Goal: Information Seeking & Learning: Find specific fact

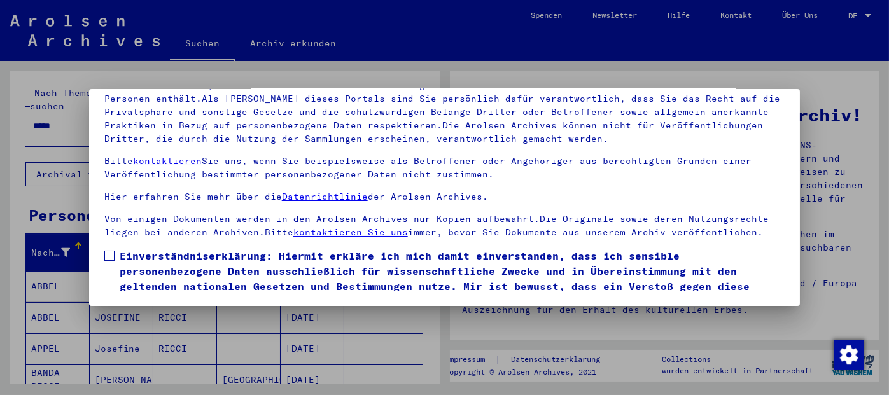
scroll to position [48, 0]
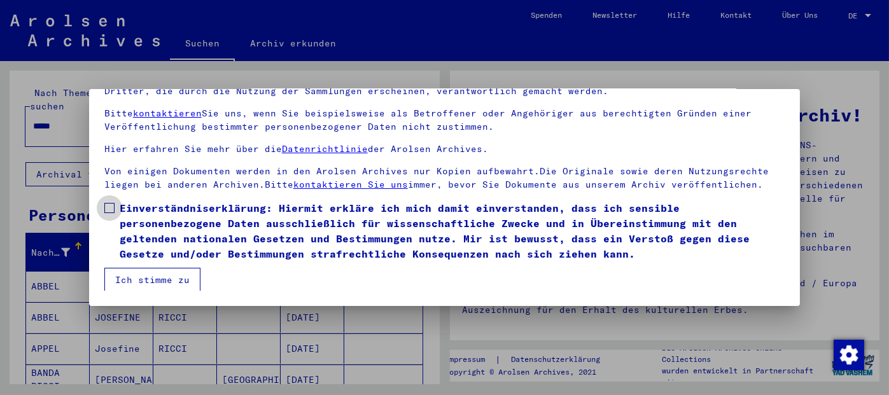
click at [108, 203] on span at bounding box center [109, 208] width 10 height 10
click at [157, 281] on button "Ich stimme zu" at bounding box center [152, 280] width 96 height 24
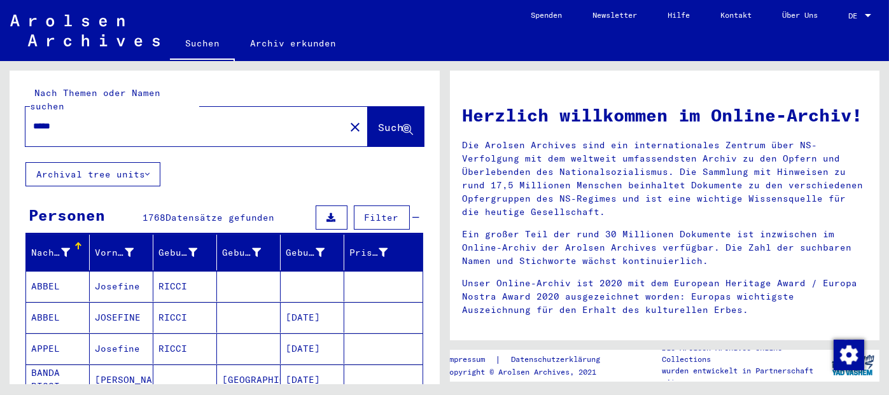
click at [150, 120] on input "*****" at bounding box center [181, 126] width 297 height 13
type input "**********"
click at [379, 121] on span "Suche" at bounding box center [395, 127] width 32 height 13
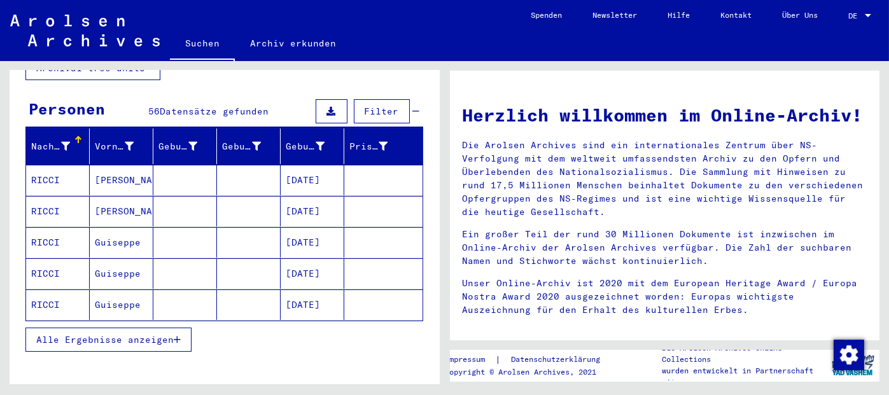
scroll to position [127, 0]
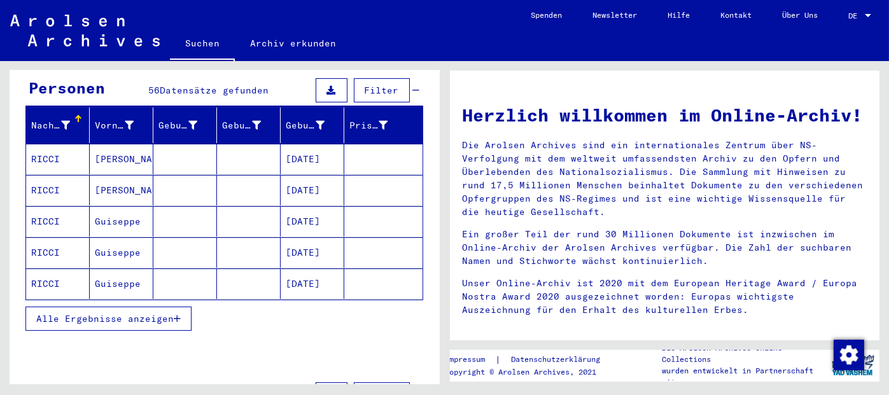
click at [179, 314] on icon "button" at bounding box center [177, 318] width 7 height 9
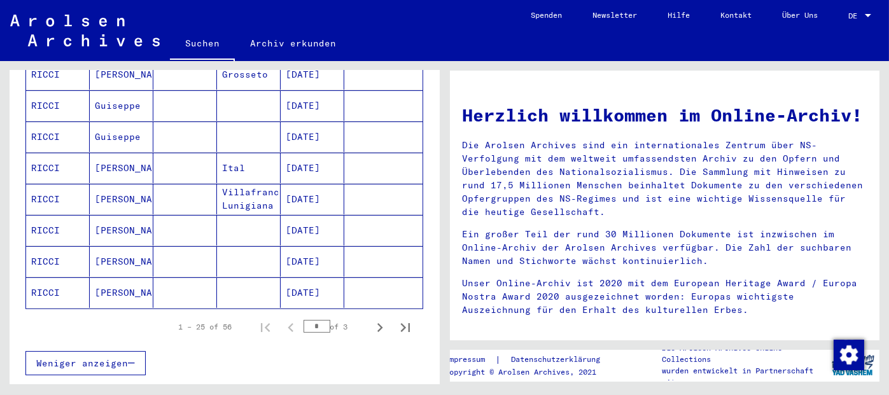
scroll to position [764, 0]
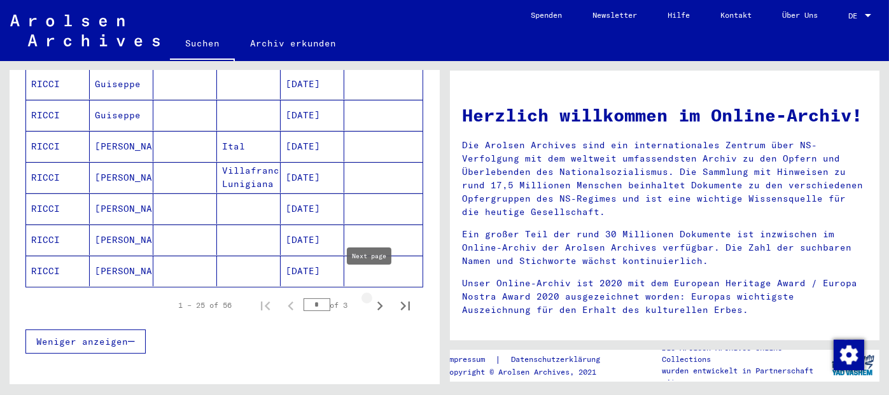
click at [371, 297] on icon "Next page" at bounding box center [380, 306] width 18 height 18
type input "*"
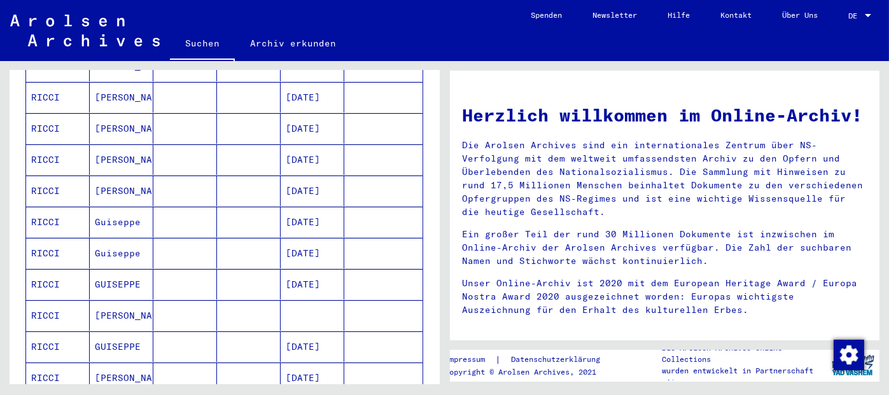
scroll to position [509, 0]
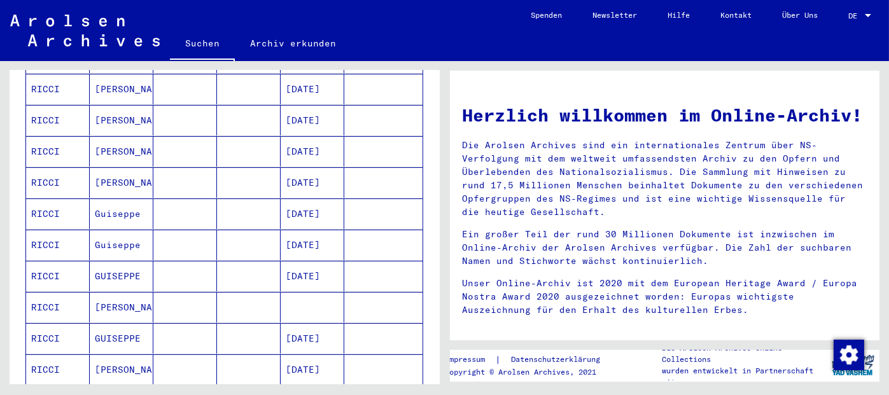
click at [320, 261] on mat-cell "[DATE]" at bounding box center [313, 276] width 64 height 31
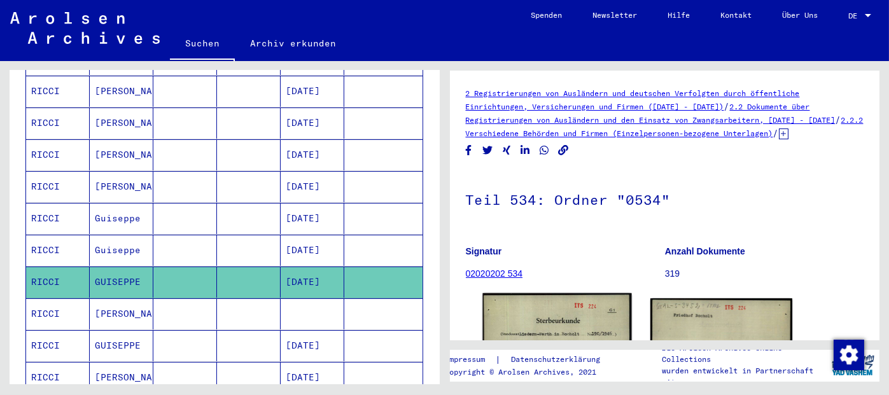
click at [552, 316] on img at bounding box center [556, 398] width 149 height 210
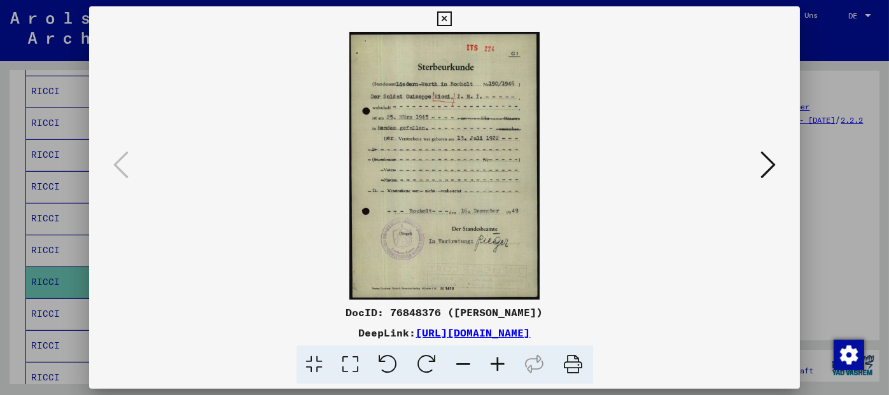
click at [768, 161] on icon at bounding box center [768, 165] width 15 height 31
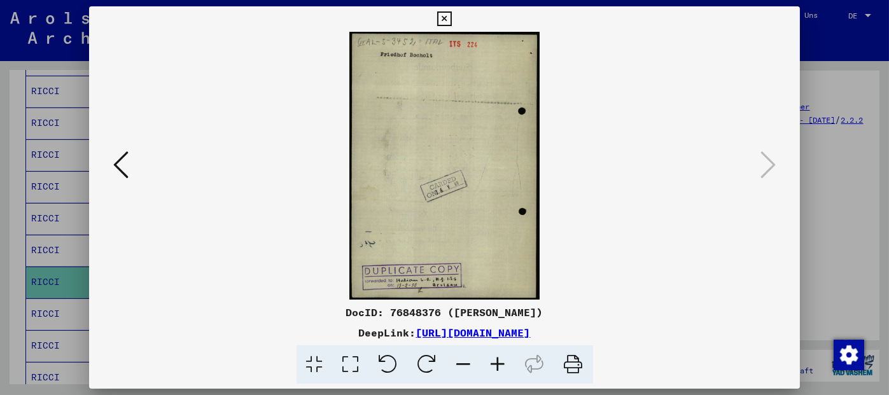
click at [440, 16] on icon at bounding box center [444, 18] width 15 height 15
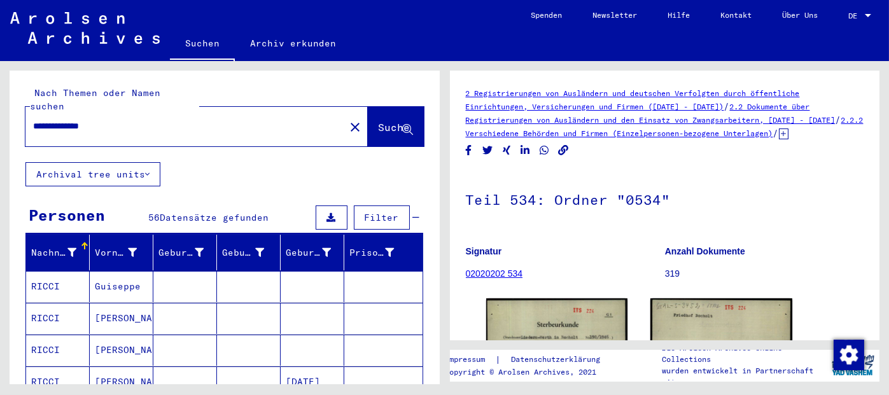
drag, startPoint x: 125, startPoint y: 115, endPoint x: 67, endPoint y: 118, distance: 57.3
click at [67, 120] on input "**********" at bounding box center [185, 126] width 304 height 13
type input "**********"
click at [380, 121] on span "Suche" at bounding box center [395, 127] width 32 height 13
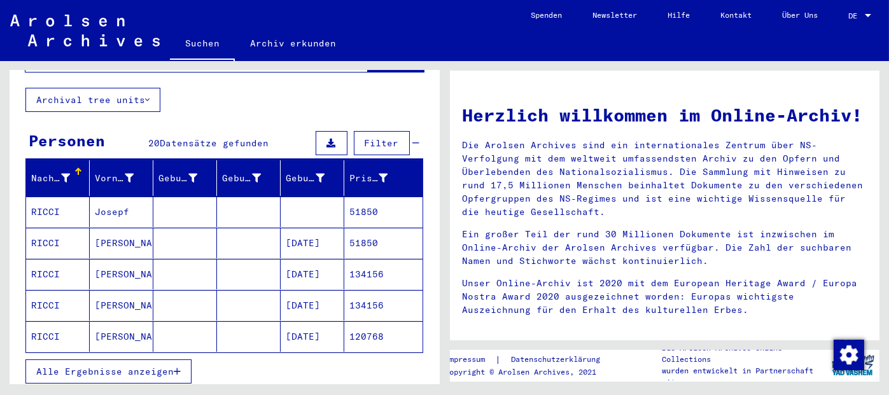
scroll to position [92, 0]
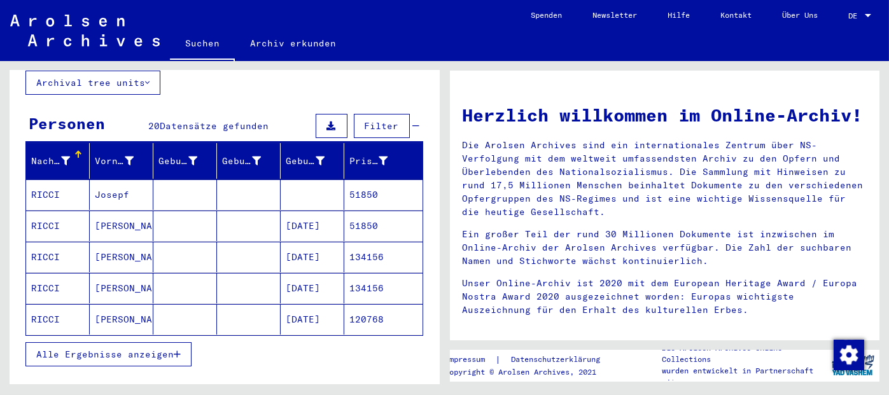
click at [367, 308] on mat-cell "120768" at bounding box center [383, 319] width 78 height 31
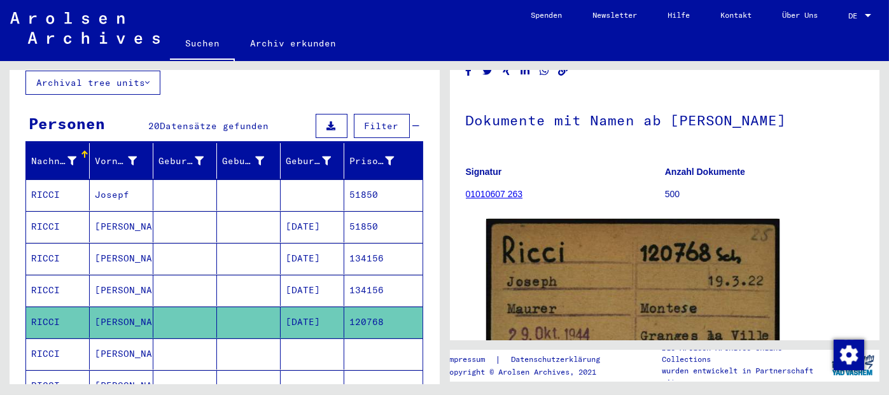
scroll to position [127, 0]
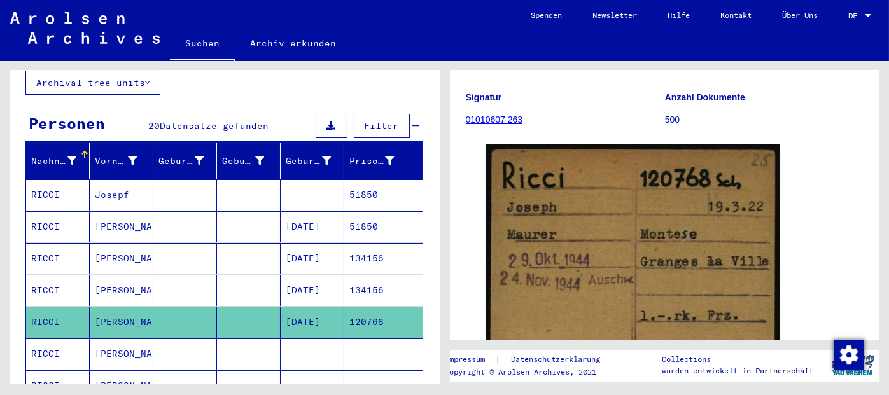
click at [380, 307] on mat-cell "120768" at bounding box center [383, 322] width 78 height 31
drag, startPoint x: 342, startPoint y: 306, endPoint x: 373, endPoint y: 306, distance: 30.6
click at [373, 307] on mat-cell "120768" at bounding box center [383, 322] width 78 height 31
copy mat-cell "120768"
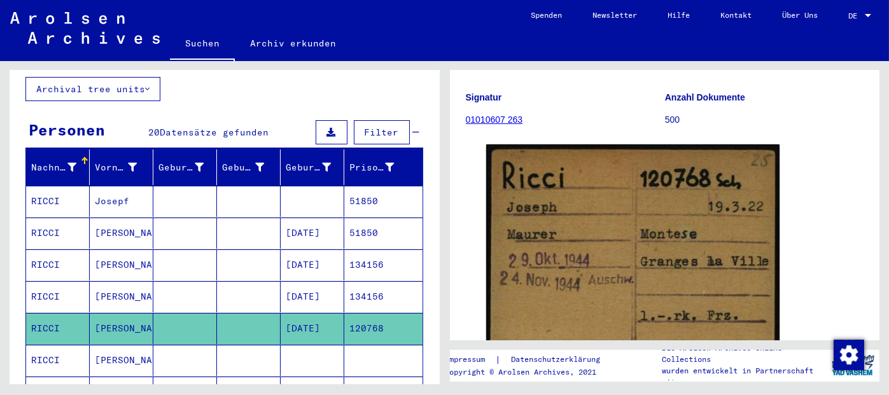
scroll to position [0, 0]
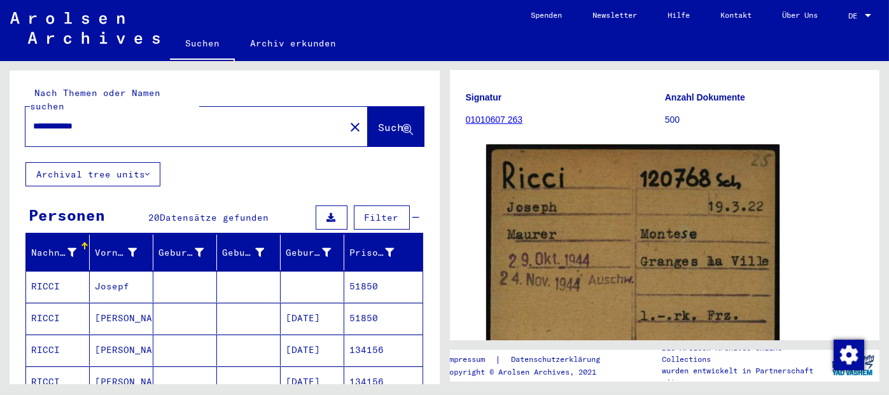
click at [348, 120] on mat-icon "close" at bounding box center [355, 127] width 15 height 15
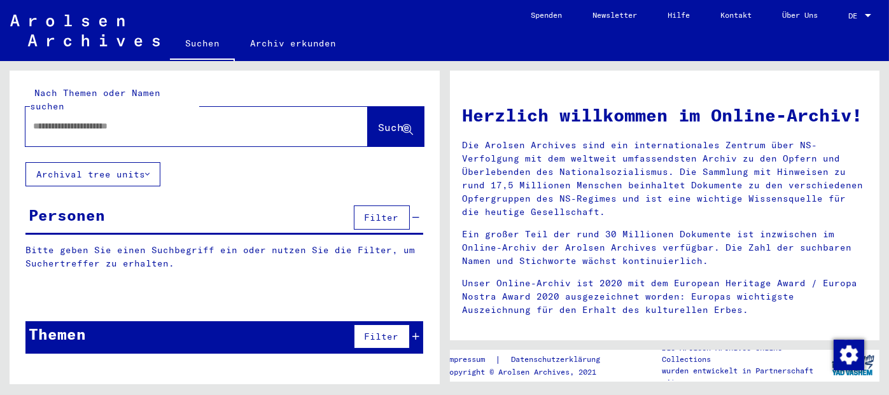
click at [291, 120] on input "text" at bounding box center [181, 126] width 297 height 13
paste input "*****"
type input "*****"
click at [379, 121] on span "Suche" at bounding box center [395, 127] width 32 height 13
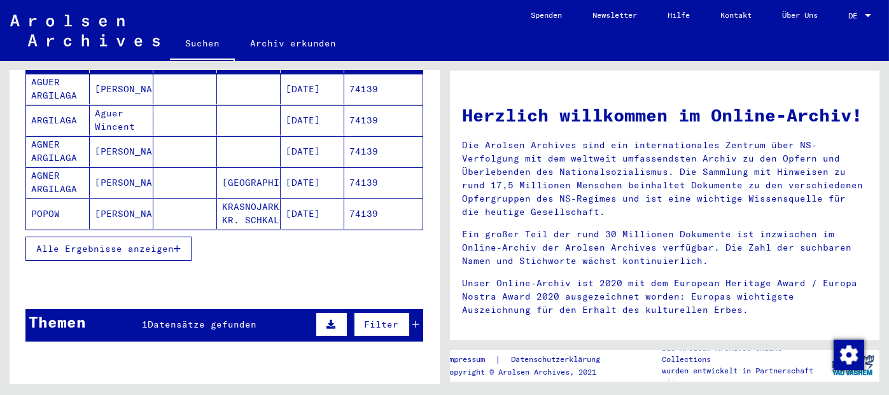
scroll to position [199, 0]
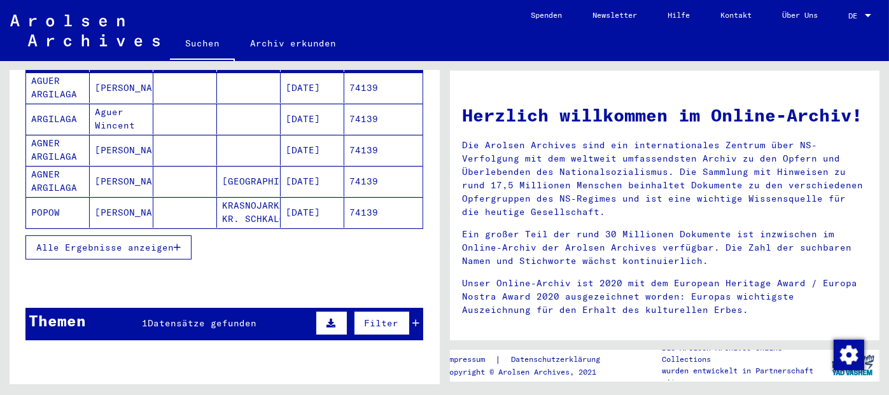
click at [176, 243] on icon "button" at bounding box center [177, 247] width 7 height 9
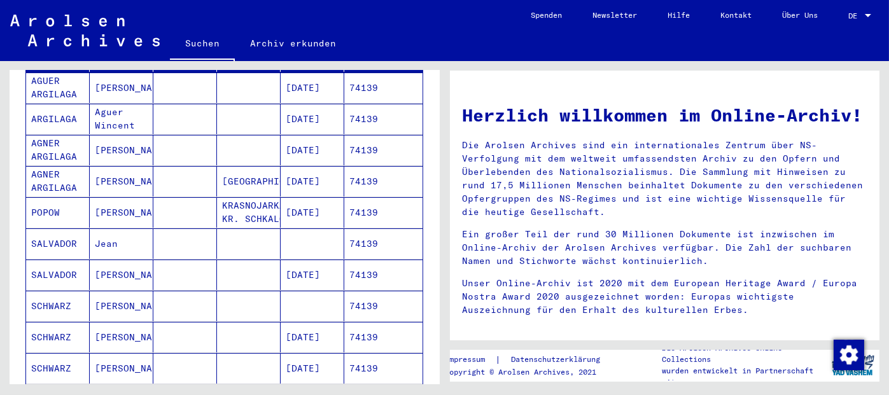
click at [365, 260] on mat-cell "74139" at bounding box center [383, 275] width 78 height 31
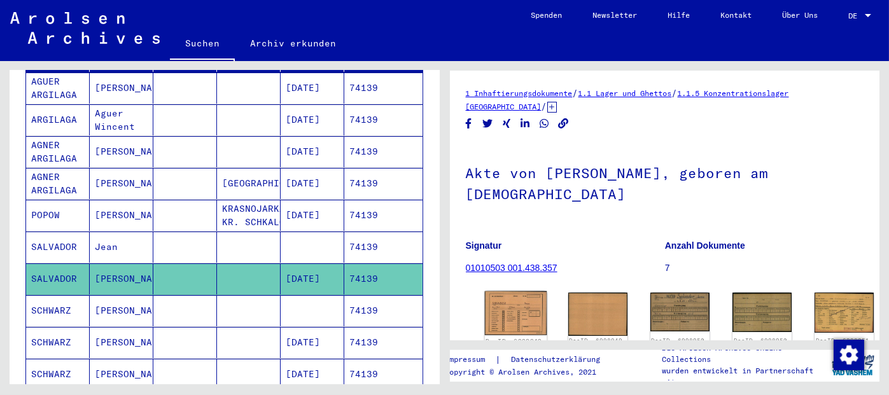
click at [510, 308] on img at bounding box center [515, 314] width 62 height 45
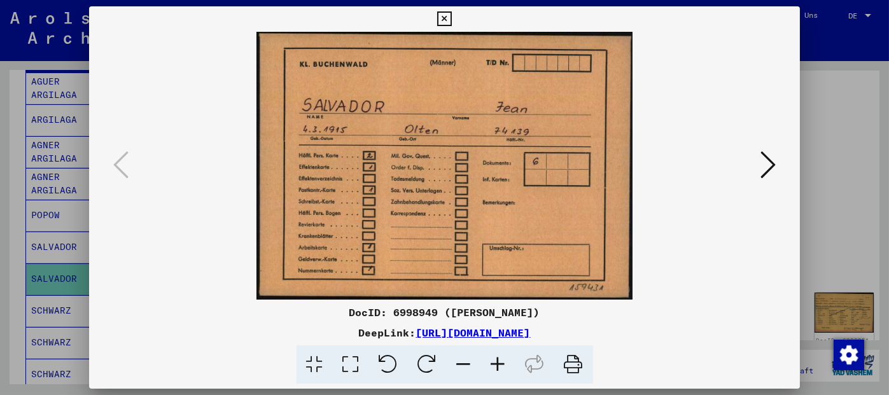
click at [767, 167] on icon at bounding box center [768, 165] width 15 height 31
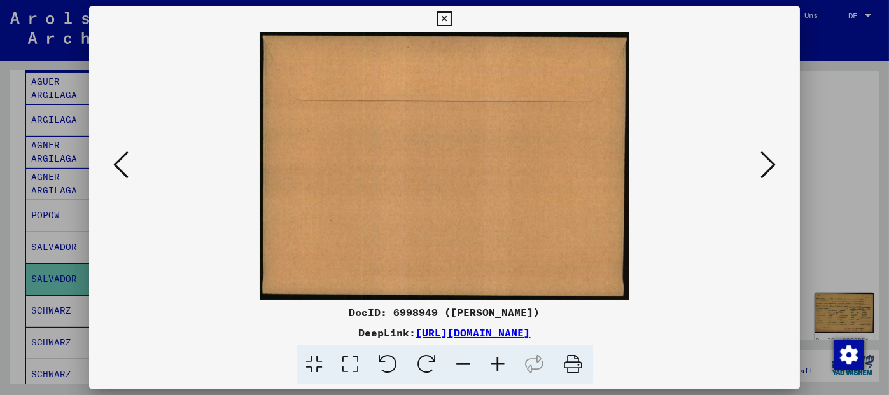
click at [767, 167] on icon at bounding box center [768, 165] width 15 height 31
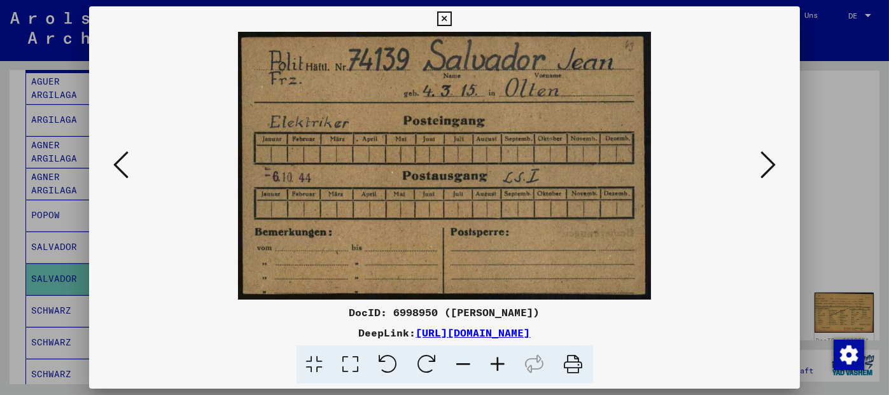
click at [767, 168] on icon at bounding box center [768, 165] width 15 height 31
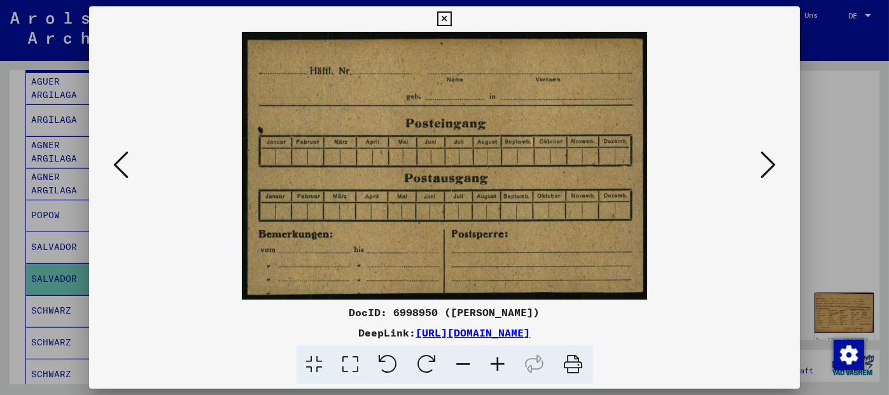
click at [767, 169] on icon at bounding box center [768, 165] width 15 height 31
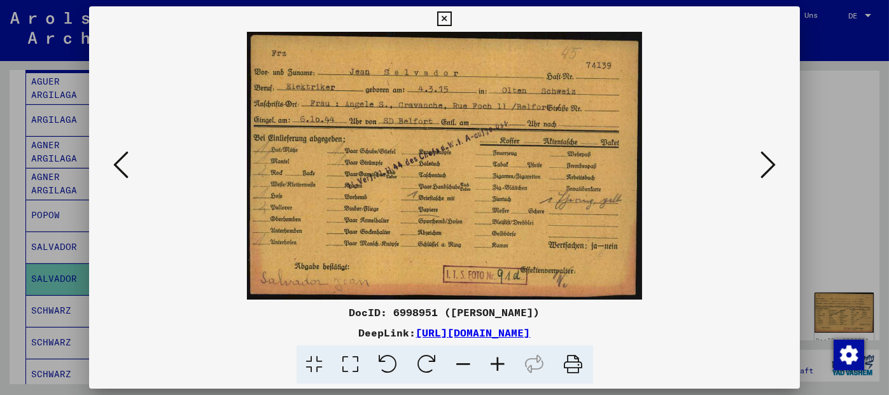
click at [446, 22] on icon at bounding box center [444, 18] width 15 height 15
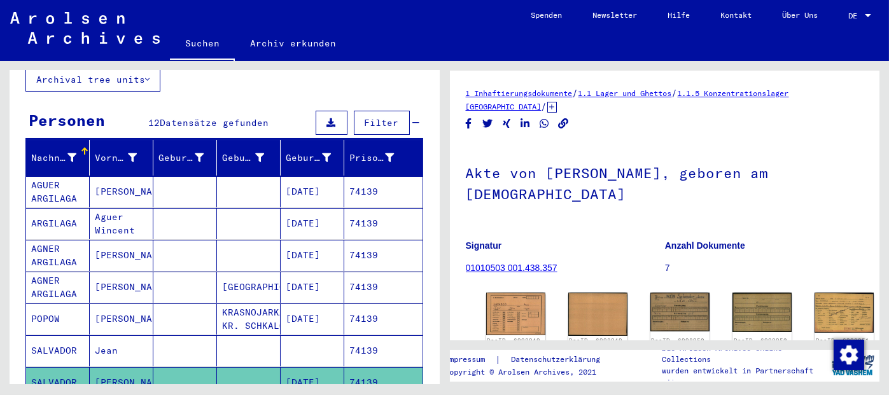
scroll to position [0, 0]
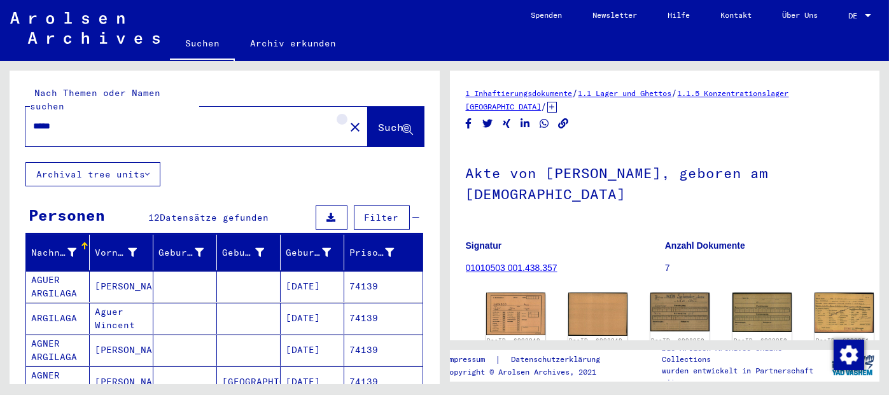
click at [348, 120] on mat-icon "close" at bounding box center [355, 127] width 15 height 15
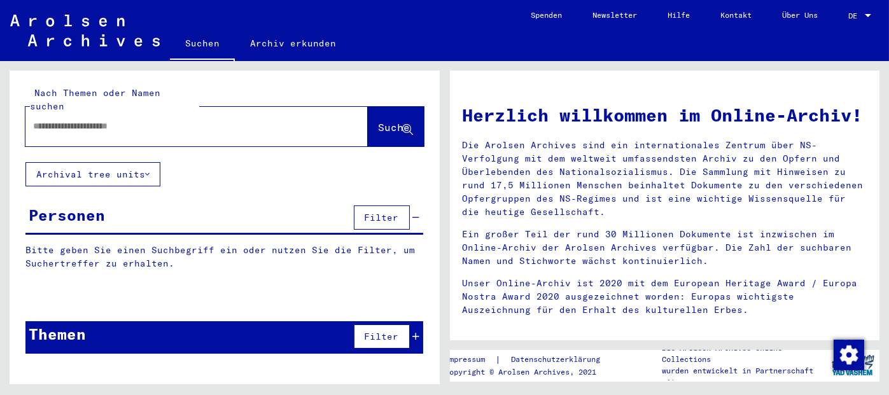
click at [173, 120] on input "text" at bounding box center [181, 126] width 297 height 13
type input "**********"
click at [379, 121] on span "Suche" at bounding box center [395, 127] width 32 height 13
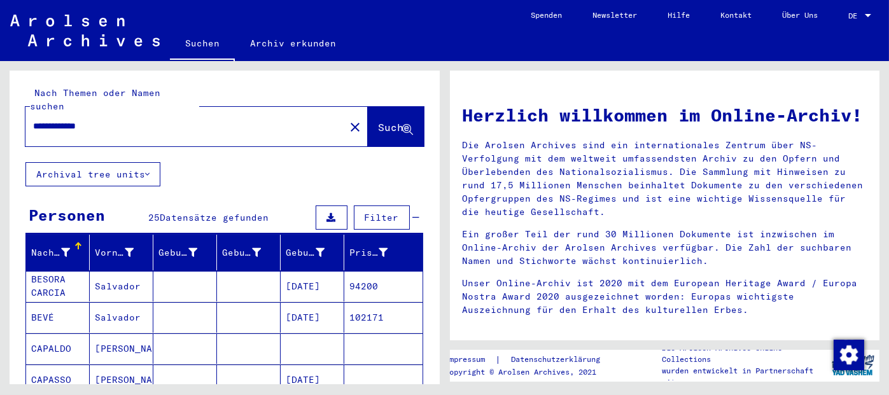
click at [360, 271] on mat-cell "94200" at bounding box center [383, 286] width 78 height 31
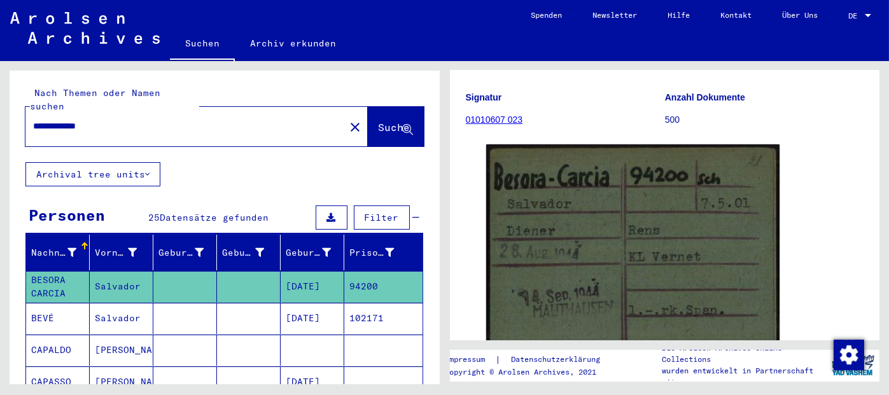
click at [368, 305] on mat-cell "102171" at bounding box center [383, 318] width 78 height 31
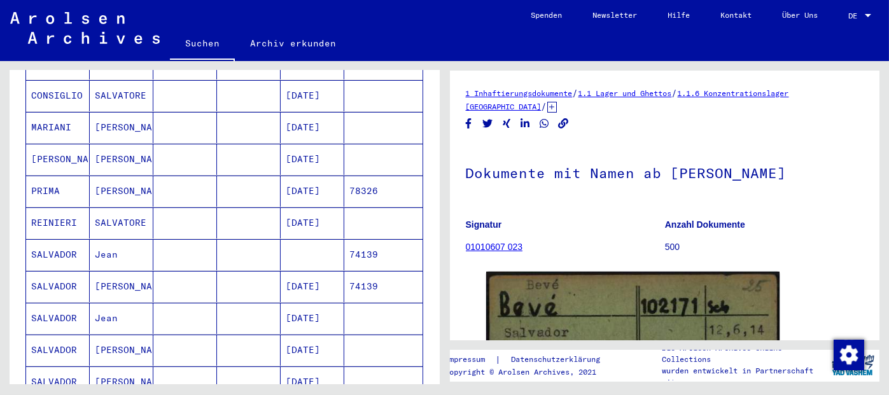
scroll to position [446, 0]
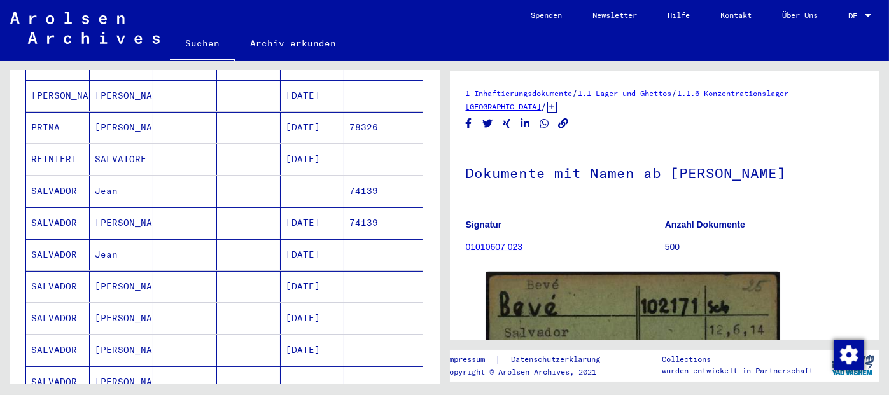
click at [354, 208] on mat-cell "74139" at bounding box center [383, 223] width 78 height 31
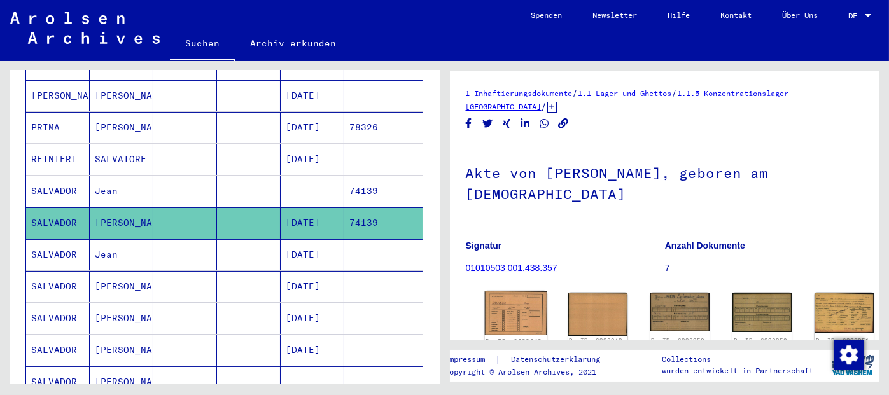
click at [500, 311] on img at bounding box center [515, 314] width 62 height 45
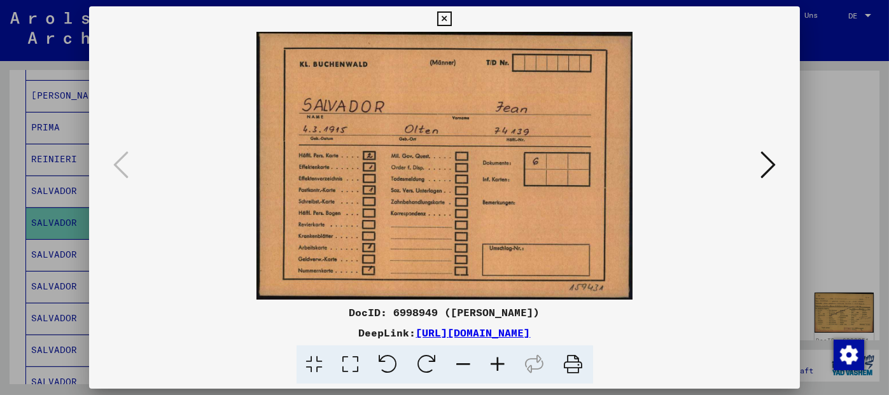
click at [443, 19] on icon at bounding box center [444, 18] width 15 height 15
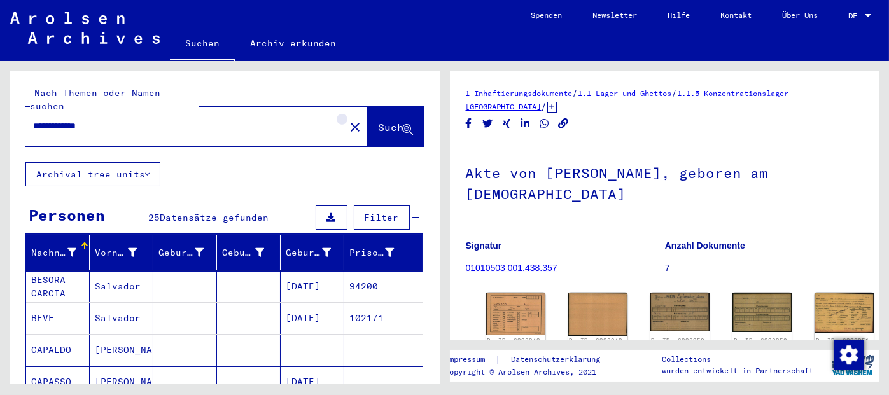
drag, startPoint x: 327, startPoint y: 113, endPoint x: 265, endPoint y: 113, distance: 61.7
click at [348, 120] on mat-icon "close" at bounding box center [355, 127] width 15 height 15
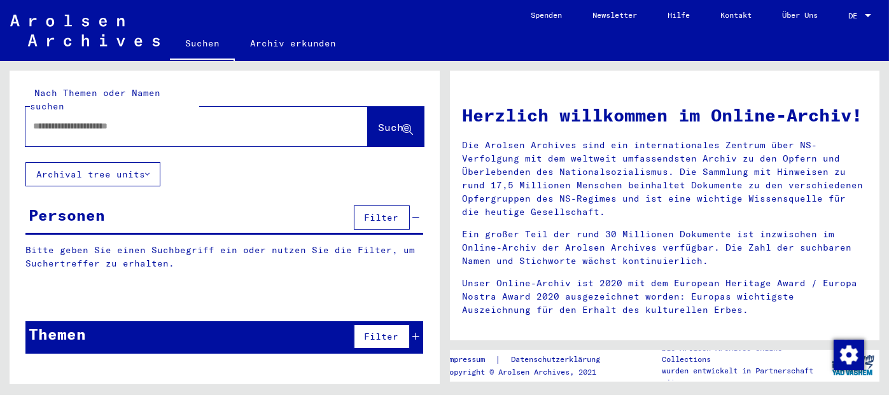
click at [265, 120] on input "text" at bounding box center [181, 126] width 297 height 13
paste input "*****"
type input "*****"
click at [379, 121] on span "Suche" at bounding box center [395, 127] width 32 height 13
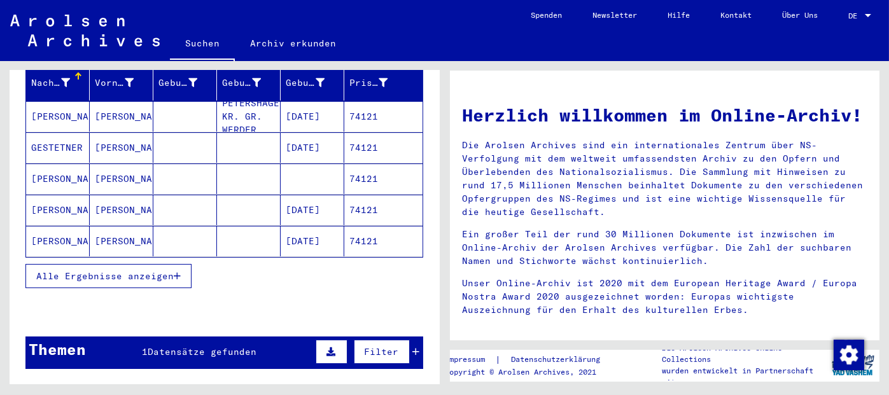
scroll to position [191, 0]
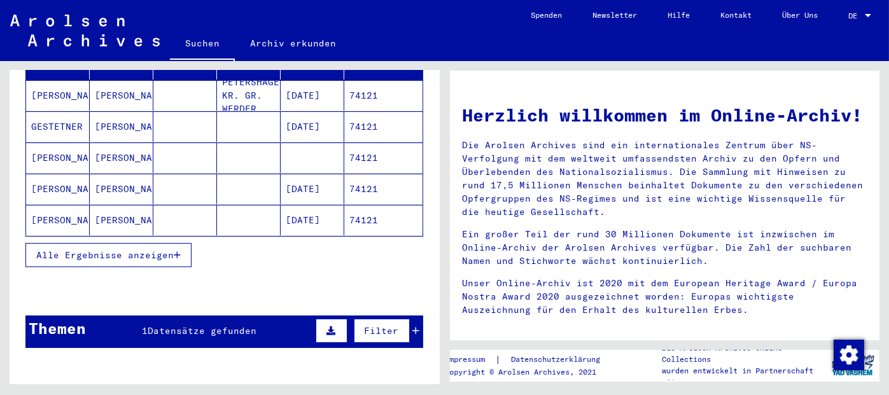
click at [181, 244] on button "Alle Ergebnisse anzeigen" at bounding box center [108, 255] width 166 height 24
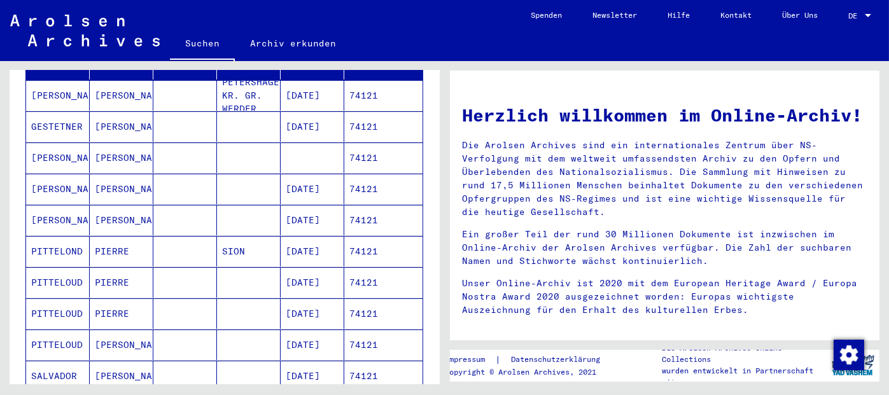
click at [359, 361] on mat-cell "74121" at bounding box center [383, 376] width 78 height 31
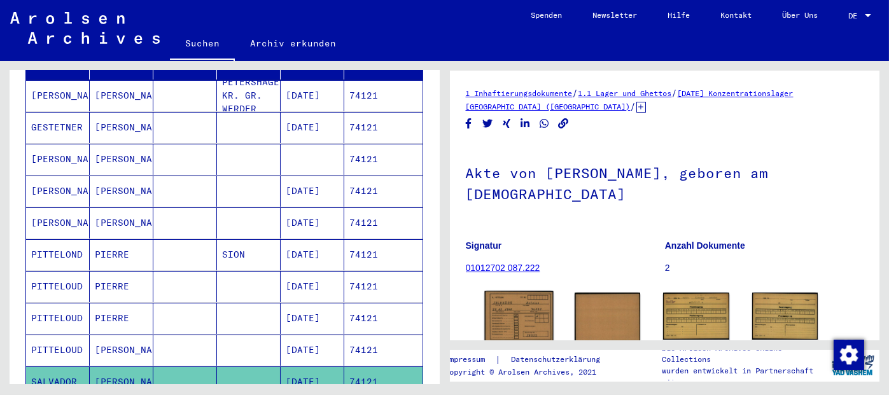
click at [496, 307] on img at bounding box center [518, 318] width 69 height 52
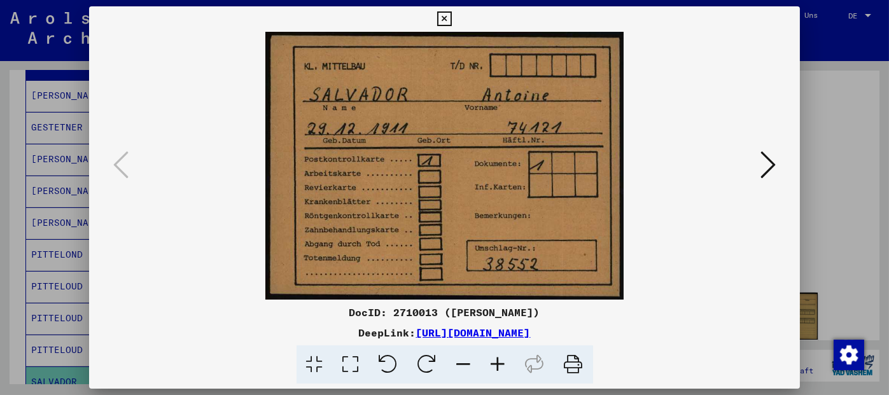
click at [772, 164] on icon at bounding box center [768, 165] width 15 height 31
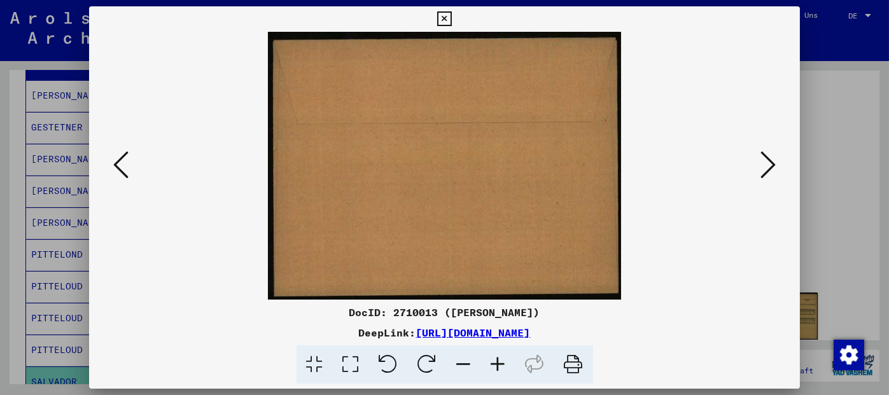
click at [772, 164] on icon at bounding box center [768, 165] width 15 height 31
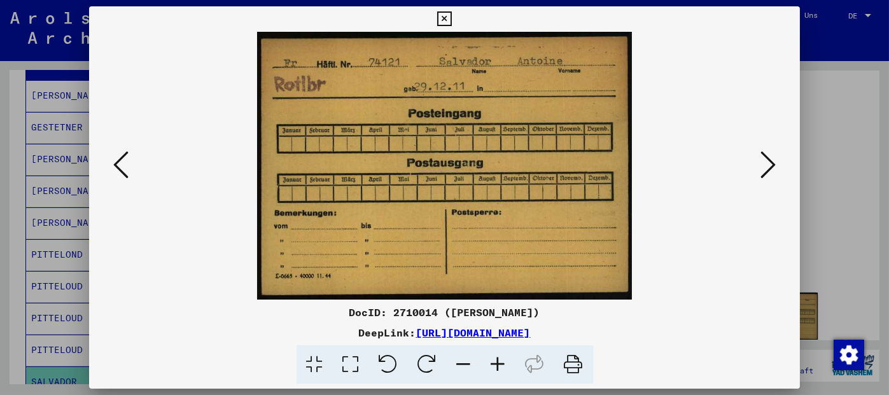
click at [772, 164] on icon at bounding box center [768, 165] width 15 height 31
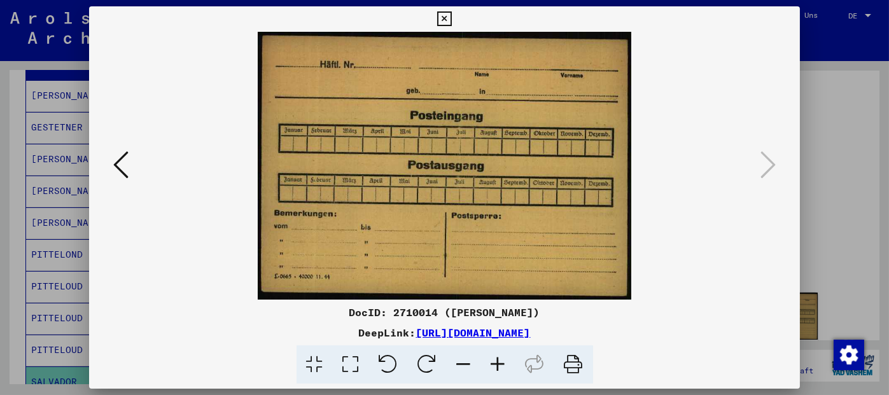
click at [445, 17] on icon at bounding box center [444, 18] width 15 height 15
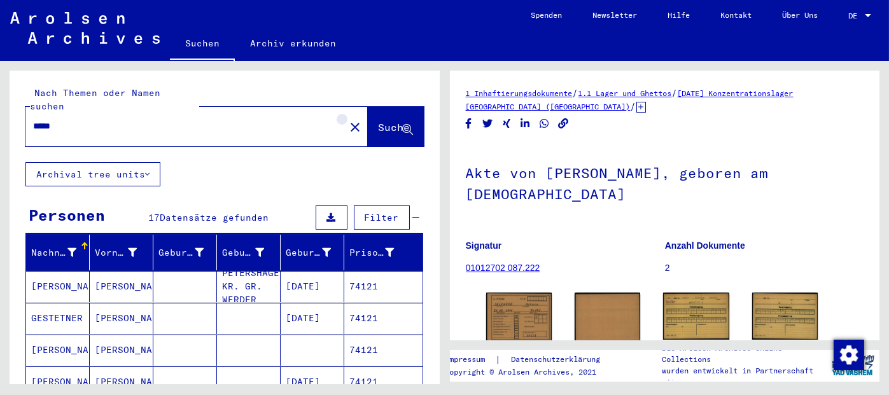
drag, startPoint x: 324, startPoint y: 113, endPoint x: 274, endPoint y: 100, distance: 51.4
click at [348, 120] on mat-icon "close" at bounding box center [355, 127] width 15 height 15
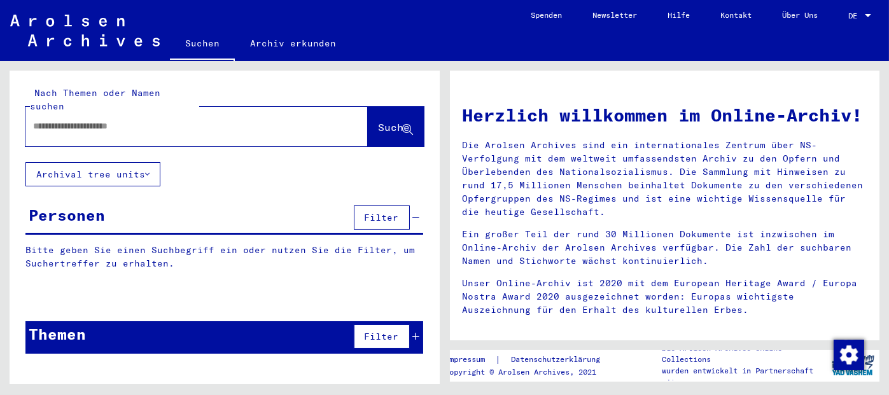
click at [274, 112] on div at bounding box center [177, 126] width 304 height 29
click at [252, 120] on input "text" at bounding box center [181, 126] width 297 height 13
paste input "*****"
type input "*****"
click at [381, 121] on span "Suche" at bounding box center [395, 127] width 32 height 13
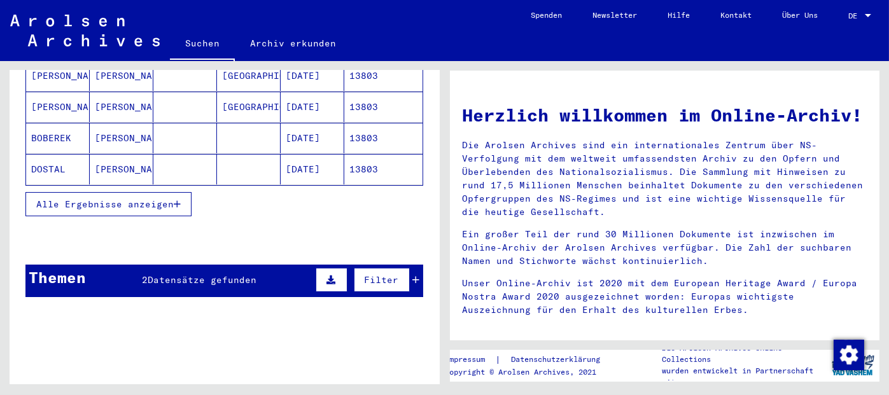
scroll to position [255, 0]
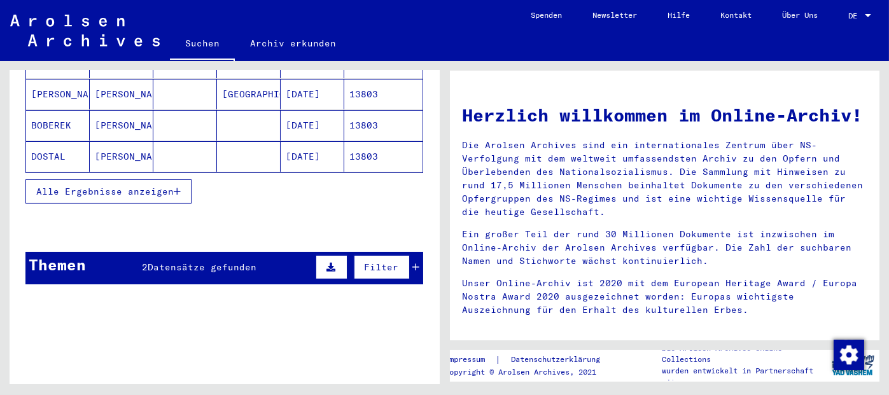
click at [182, 179] on button "Alle Ergebnisse anzeigen" at bounding box center [108, 191] width 166 height 24
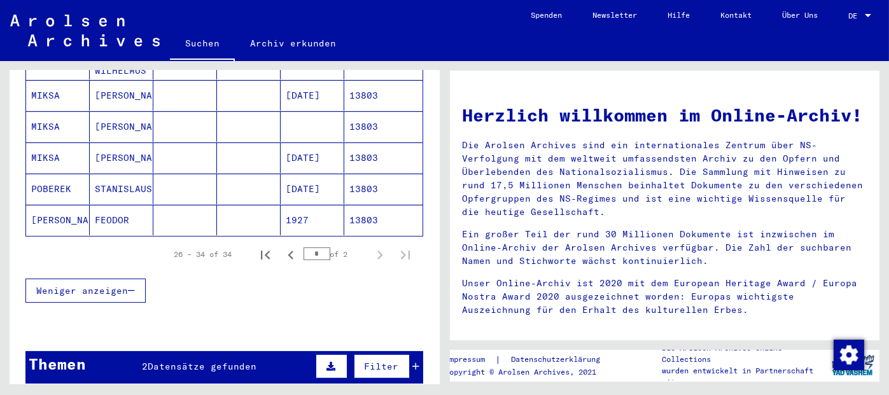
scroll to position [827, 0]
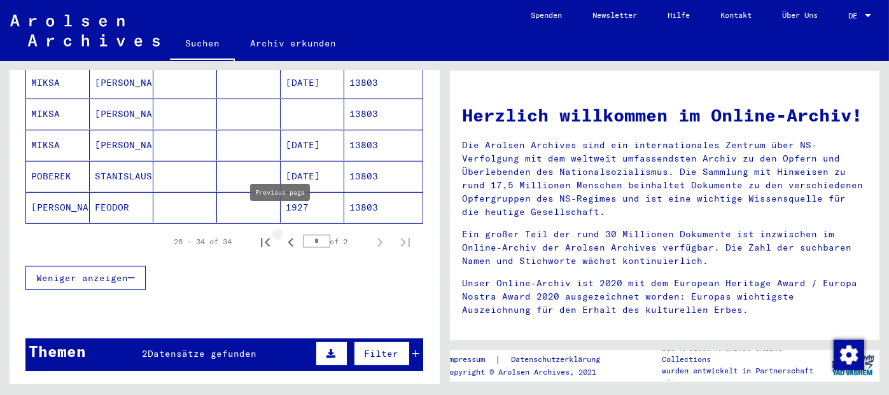
click at [282, 234] on icon "Previous page" at bounding box center [291, 243] width 18 height 18
click at [397, 234] on icon "Last page" at bounding box center [406, 243] width 18 height 18
type input "*"
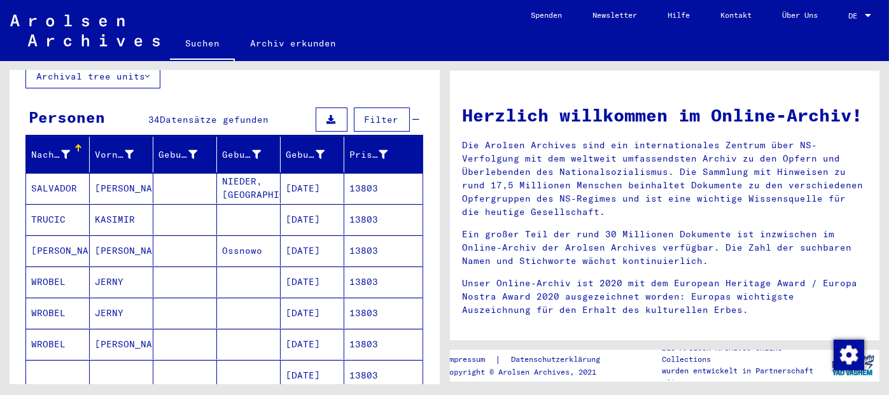
scroll to position [83, 0]
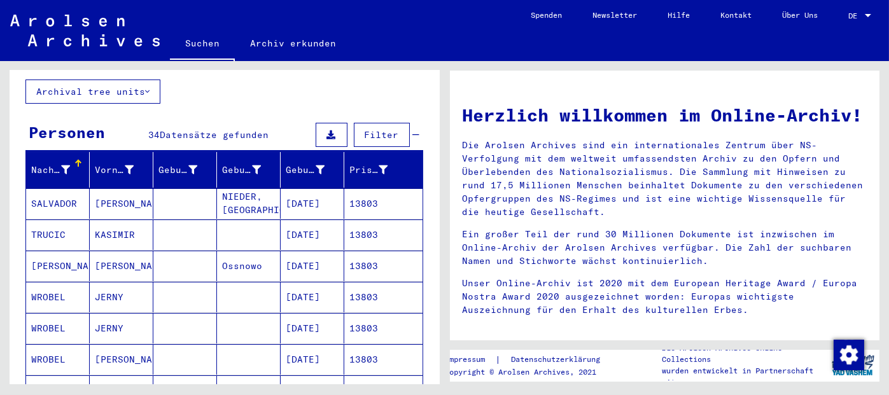
click at [358, 190] on mat-cell "13803" at bounding box center [383, 203] width 78 height 31
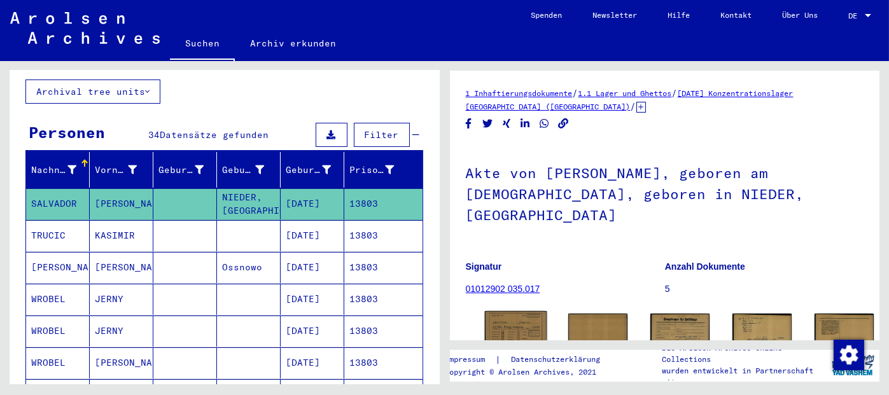
click at [505, 311] on img at bounding box center [515, 333] width 62 height 44
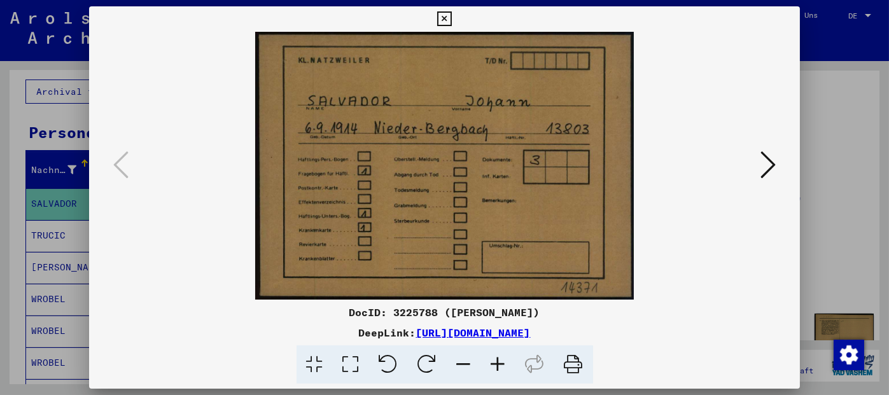
click at [764, 164] on icon at bounding box center [768, 165] width 15 height 31
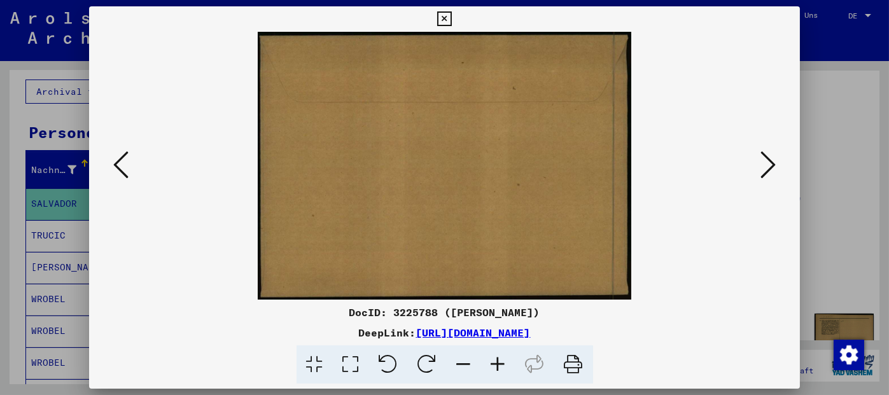
click at [764, 164] on icon at bounding box center [768, 165] width 15 height 31
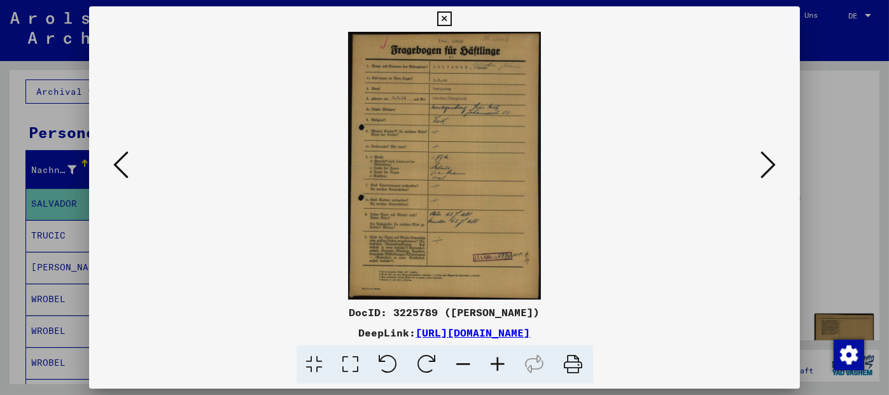
click at [501, 366] on icon at bounding box center [498, 365] width 34 height 39
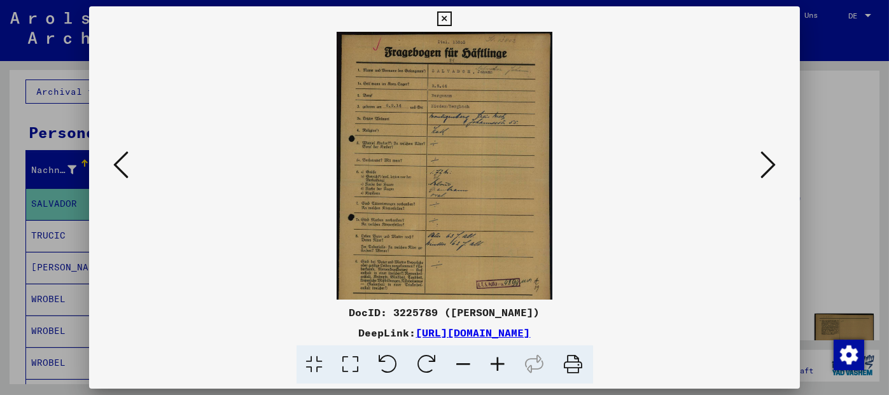
click at [501, 366] on icon at bounding box center [498, 365] width 34 height 39
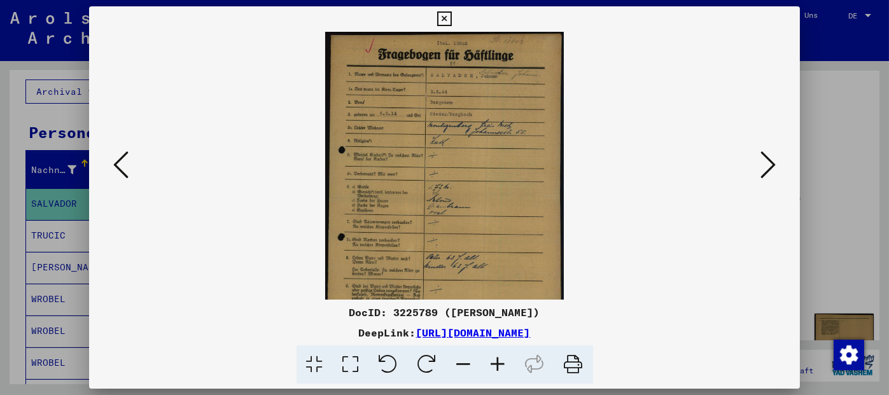
click at [501, 366] on icon at bounding box center [498, 365] width 34 height 39
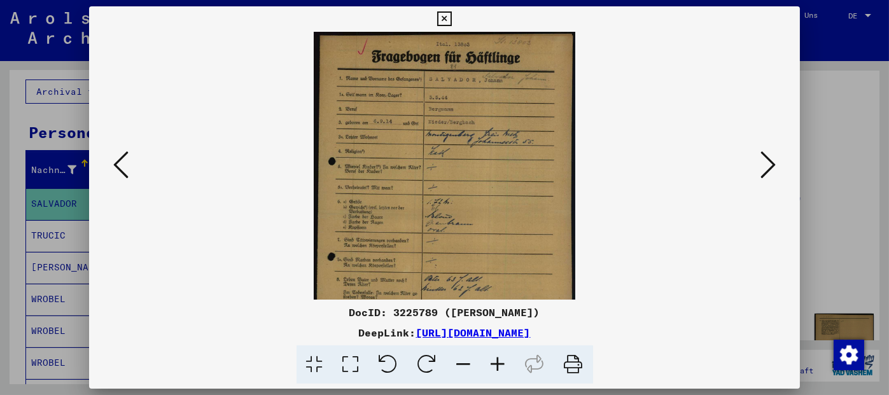
click at [501, 366] on icon at bounding box center [498, 365] width 34 height 39
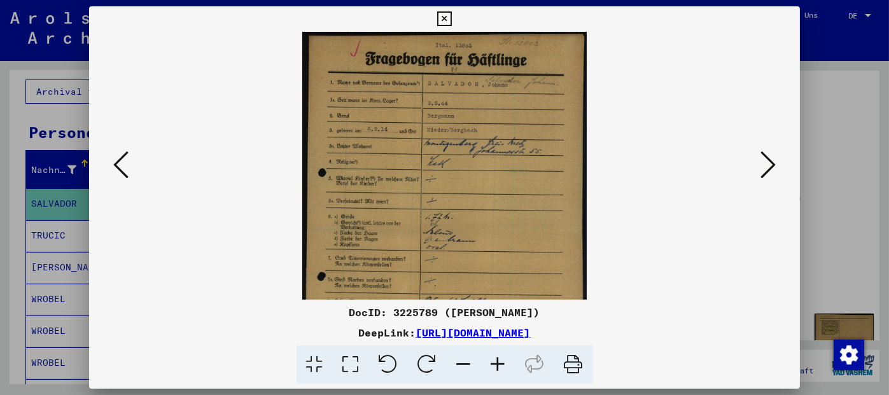
click at [501, 366] on icon at bounding box center [498, 365] width 34 height 39
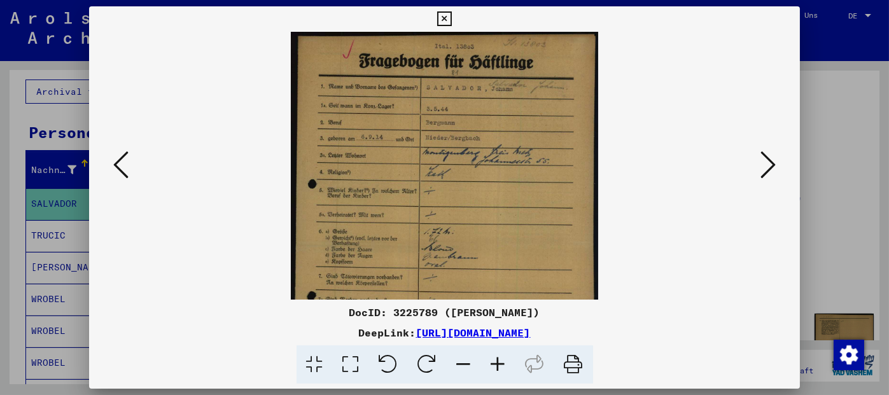
click at [501, 366] on icon at bounding box center [498, 365] width 34 height 39
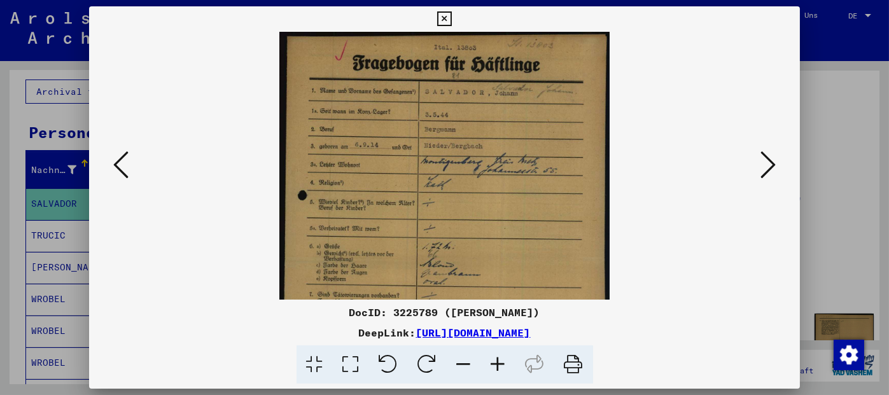
click at [501, 366] on icon at bounding box center [498, 365] width 34 height 39
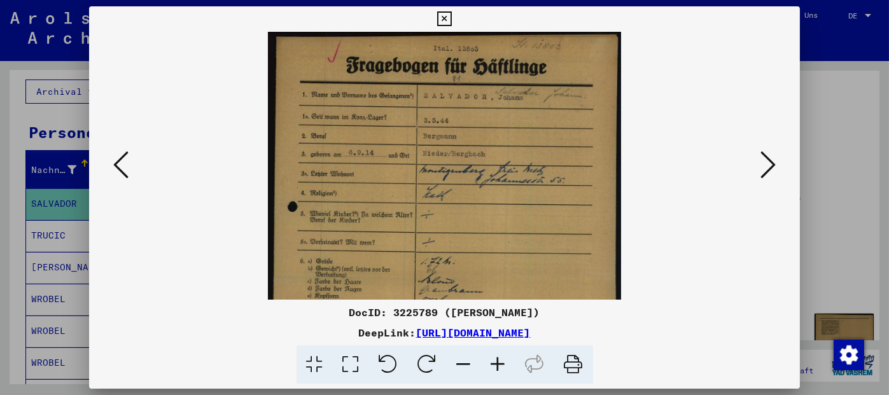
click at [501, 366] on icon at bounding box center [498, 365] width 34 height 39
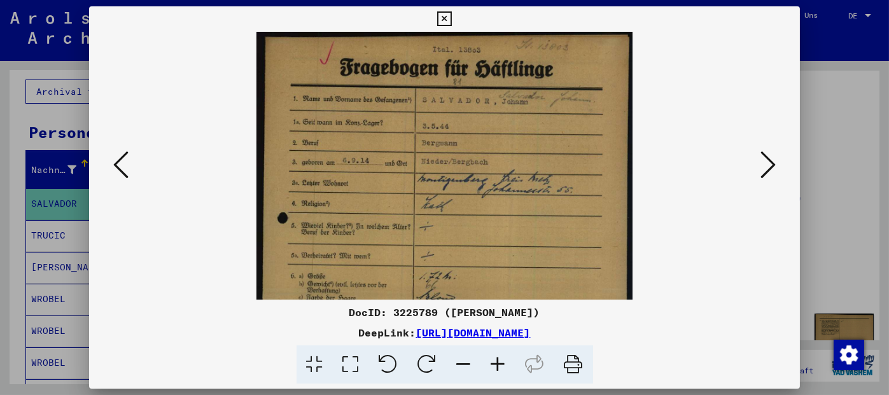
click at [501, 366] on icon at bounding box center [498, 365] width 34 height 39
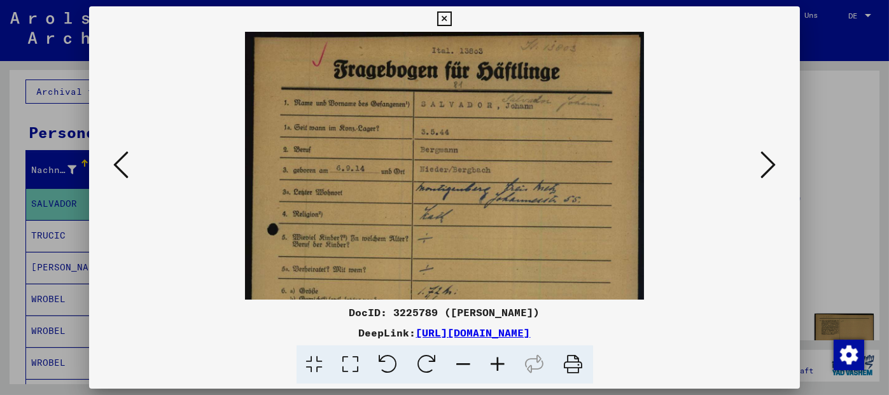
click at [501, 366] on icon at bounding box center [498, 365] width 34 height 39
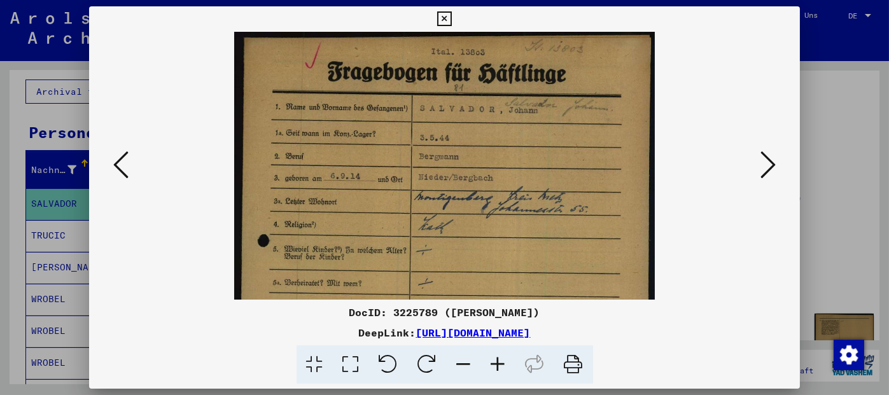
click at [501, 366] on icon at bounding box center [498, 365] width 34 height 39
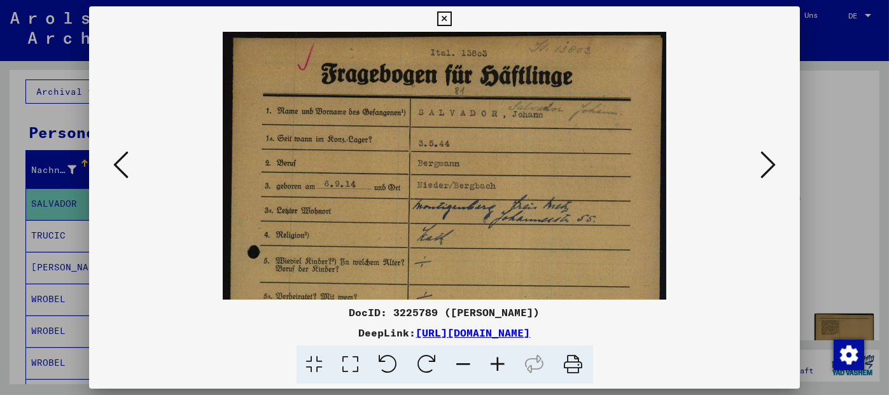
click at [502, 366] on icon at bounding box center [498, 365] width 34 height 39
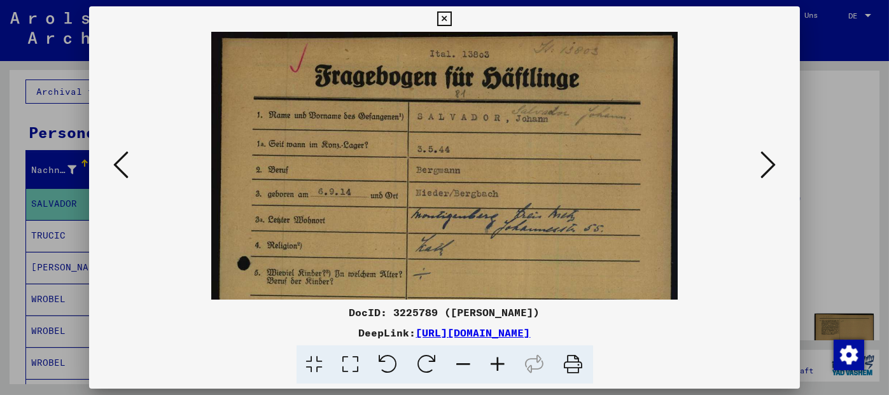
click at [766, 169] on icon at bounding box center [768, 165] width 15 height 31
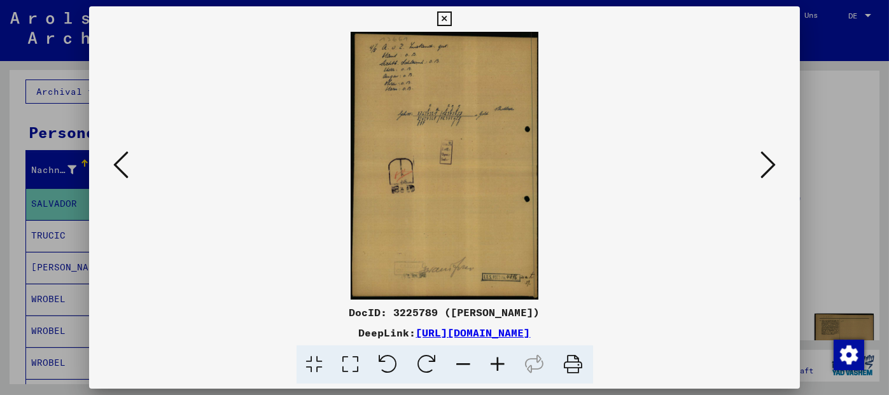
click at [766, 169] on icon at bounding box center [768, 165] width 15 height 31
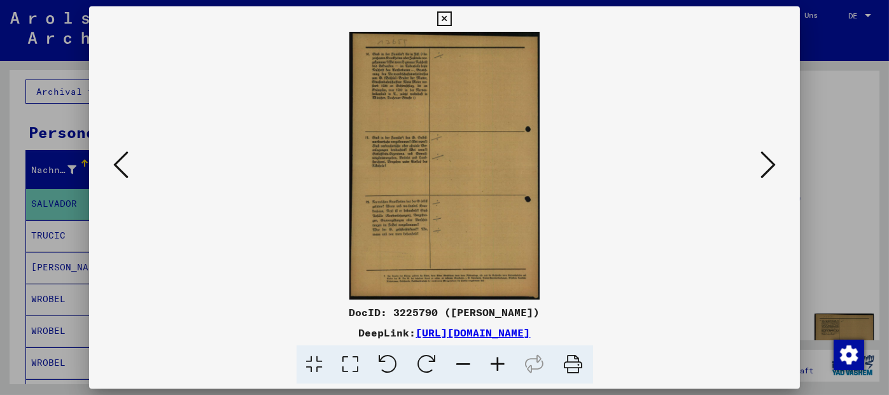
click at [766, 169] on icon at bounding box center [768, 165] width 15 height 31
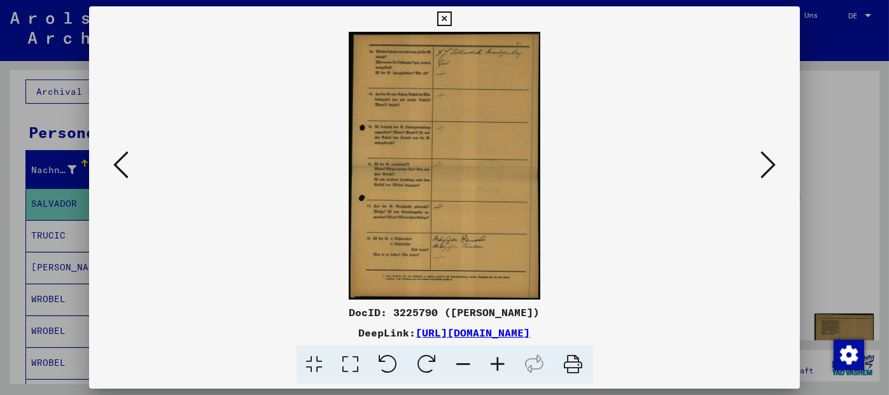
click at [766, 169] on icon at bounding box center [768, 165] width 15 height 31
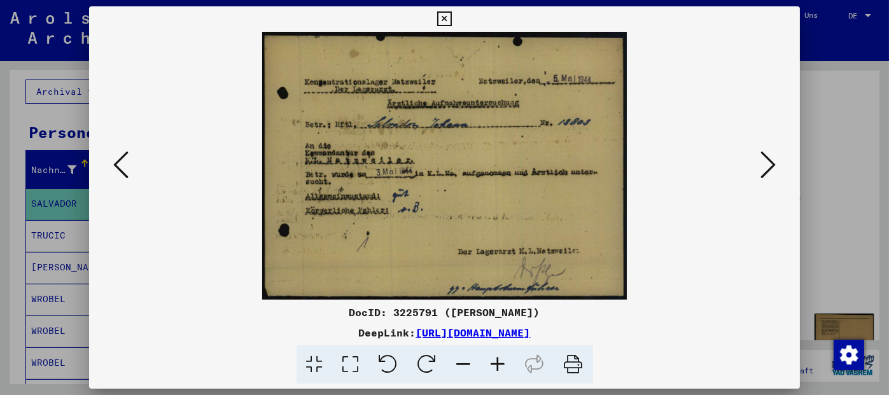
click at [766, 169] on icon at bounding box center [768, 165] width 15 height 31
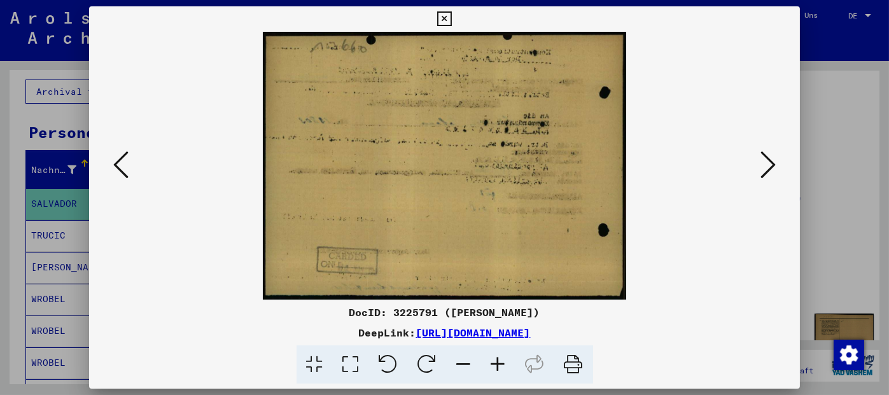
click at [766, 169] on icon at bounding box center [768, 165] width 15 height 31
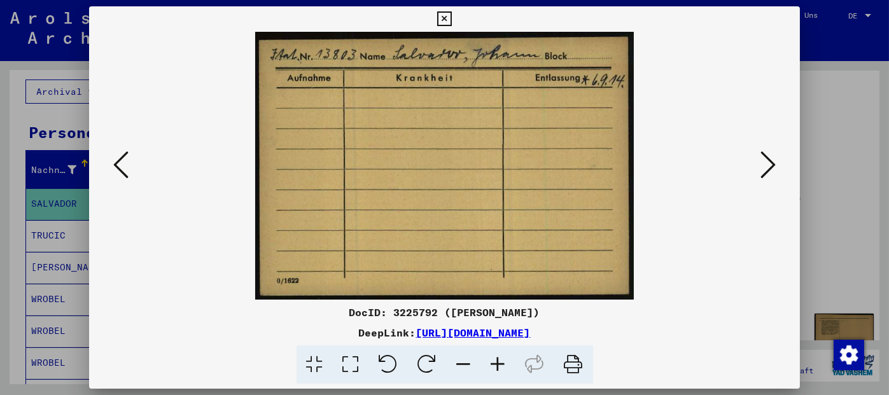
click at [766, 169] on icon at bounding box center [768, 165] width 15 height 31
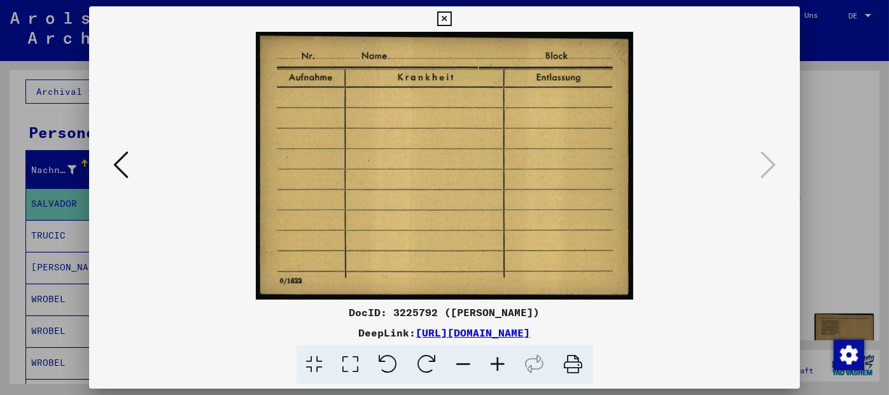
click at [444, 13] on icon at bounding box center [444, 18] width 15 height 15
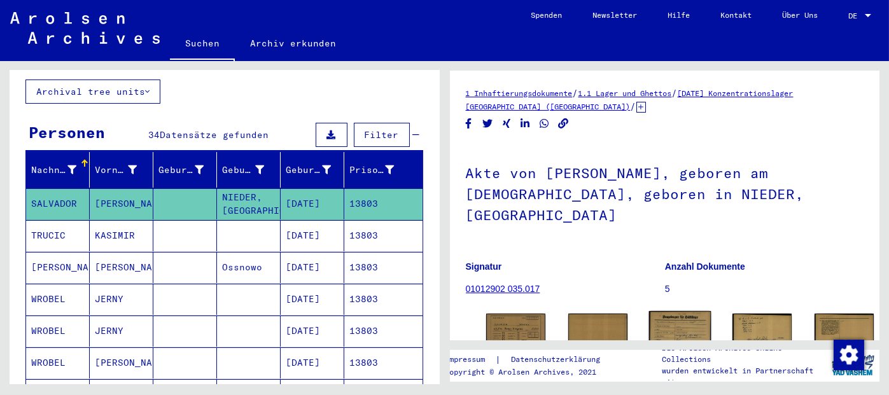
click at [649, 311] on img at bounding box center [680, 354] width 62 height 87
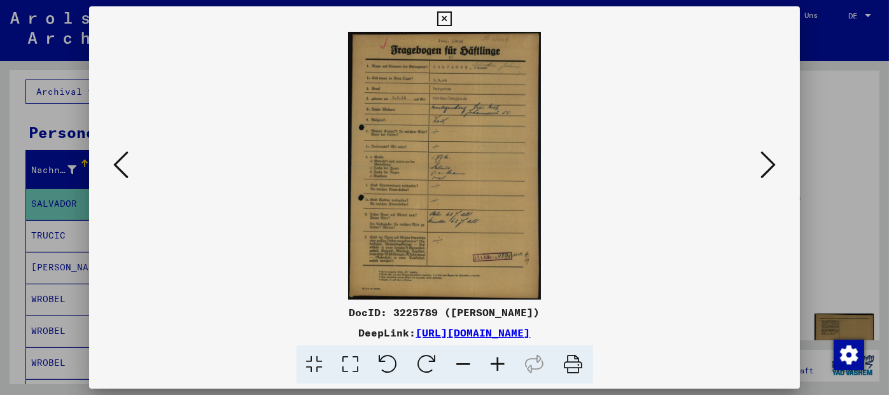
click at [501, 362] on icon at bounding box center [498, 365] width 34 height 39
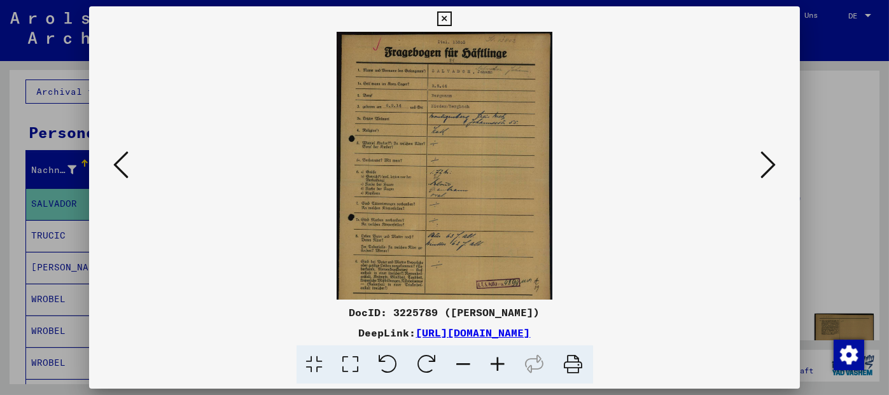
click at [501, 362] on icon at bounding box center [498, 365] width 34 height 39
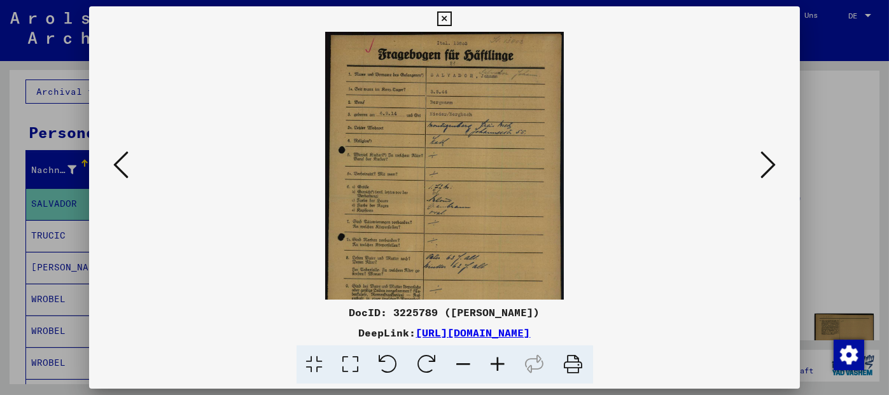
click at [501, 362] on icon at bounding box center [498, 365] width 34 height 39
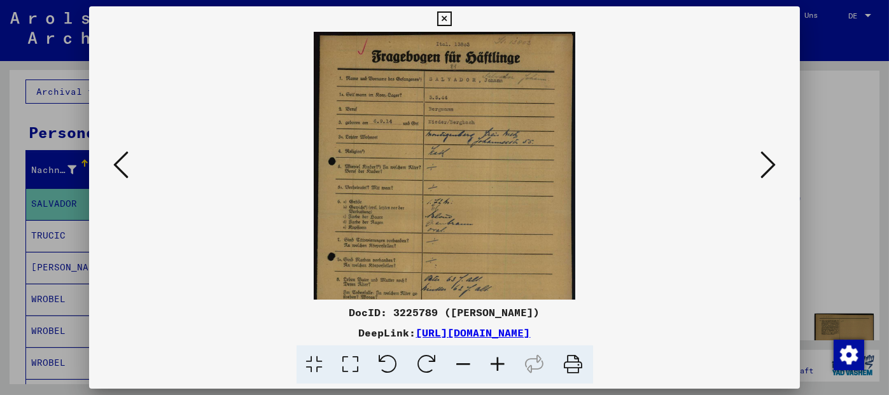
click at [501, 362] on icon at bounding box center [498, 365] width 34 height 39
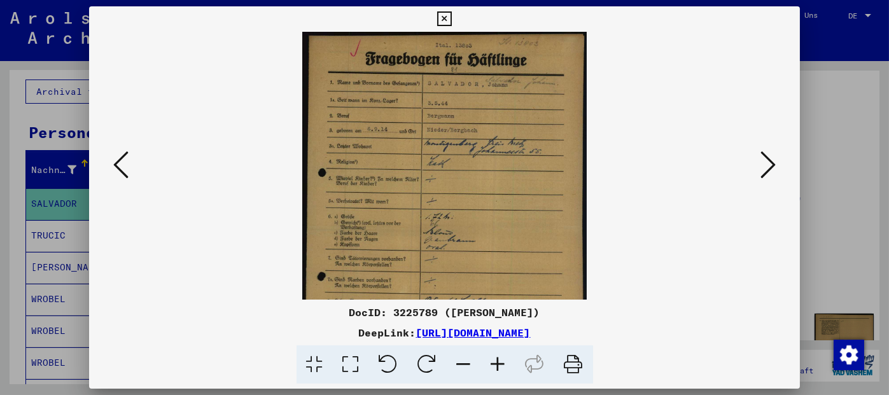
click at [501, 362] on icon at bounding box center [498, 365] width 34 height 39
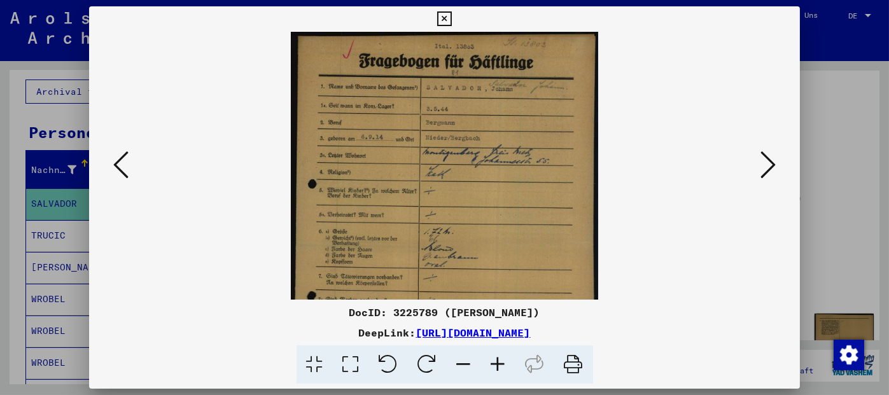
click at [501, 362] on icon at bounding box center [498, 365] width 34 height 39
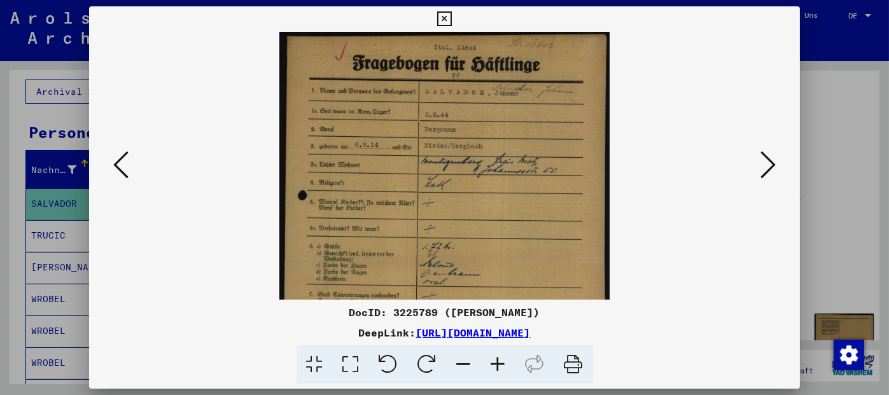
click at [501, 362] on icon at bounding box center [498, 365] width 34 height 39
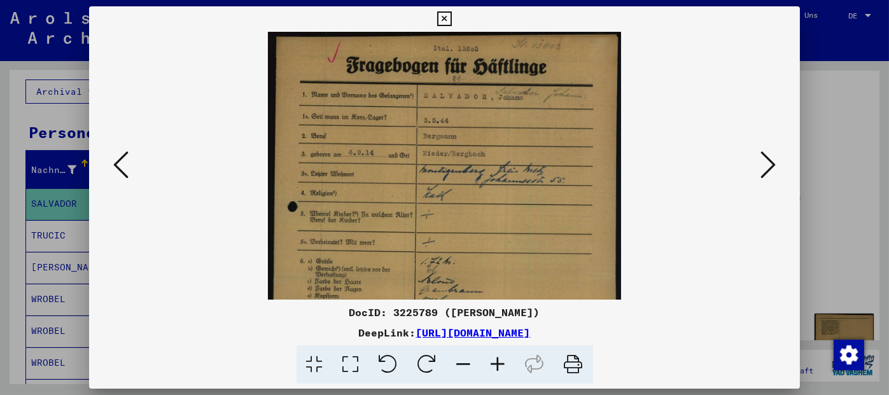
click at [501, 362] on icon at bounding box center [498, 365] width 34 height 39
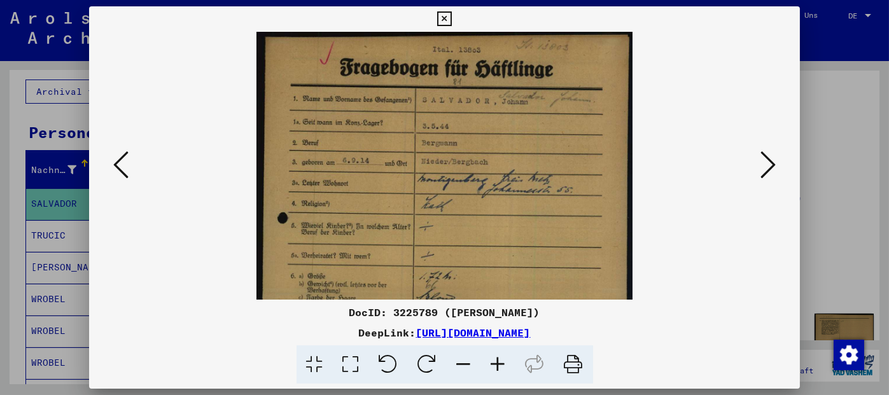
click at [501, 362] on icon at bounding box center [498, 365] width 34 height 39
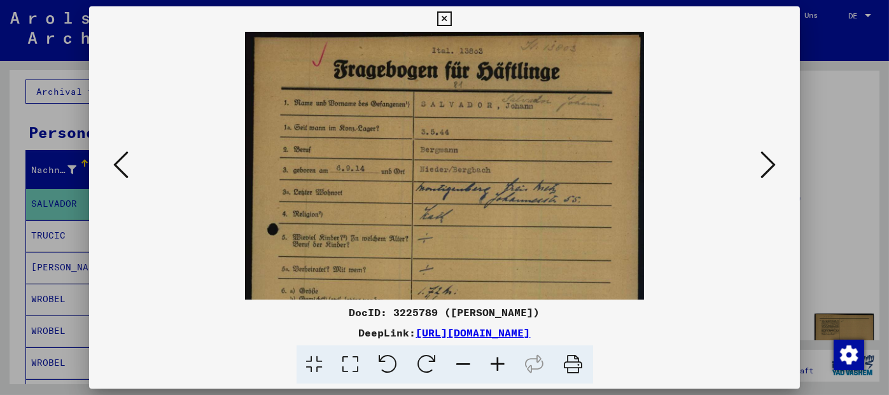
click at [501, 362] on icon at bounding box center [498, 365] width 34 height 39
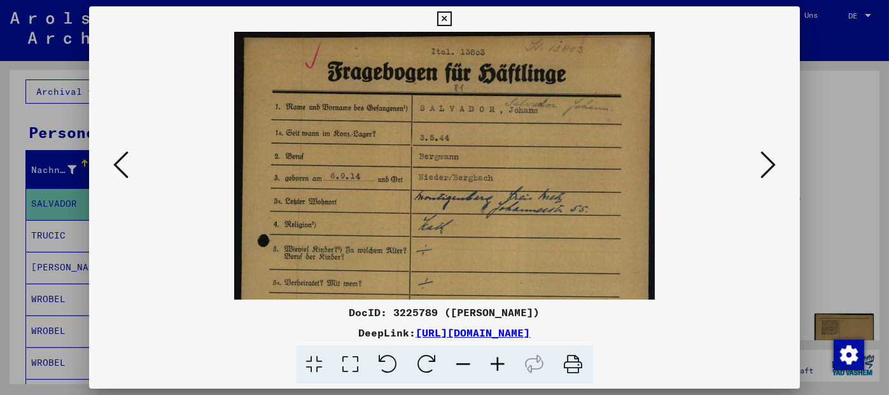
click at [501, 362] on icon at bounding box center [498, 365] width 34 height 39
